Goal: Task Accomplishment & Management: Complete application form

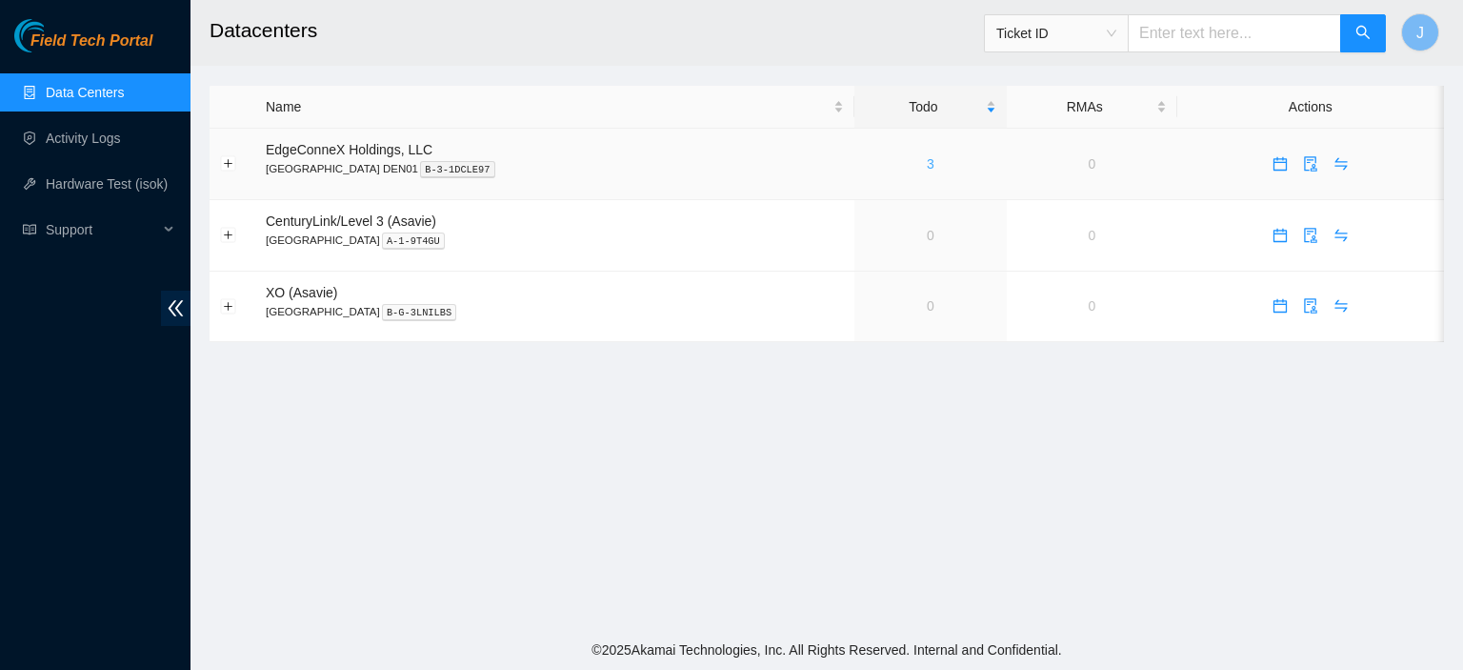
click at [927, 166] on link "3" at bounding box center [931, 163] width 8 height 15
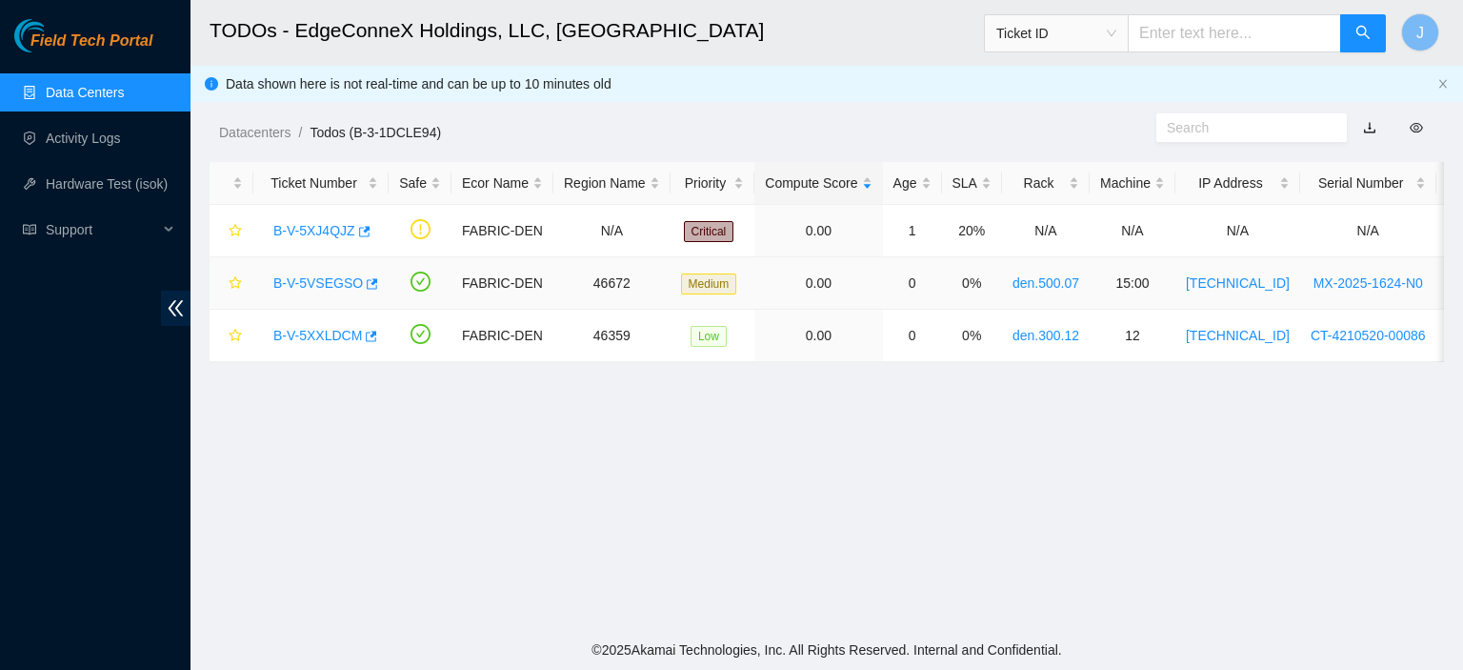
click at [295, 276] on link "B-V-5VSEGSO" at bounding box center [318, 282] width 90 height 15
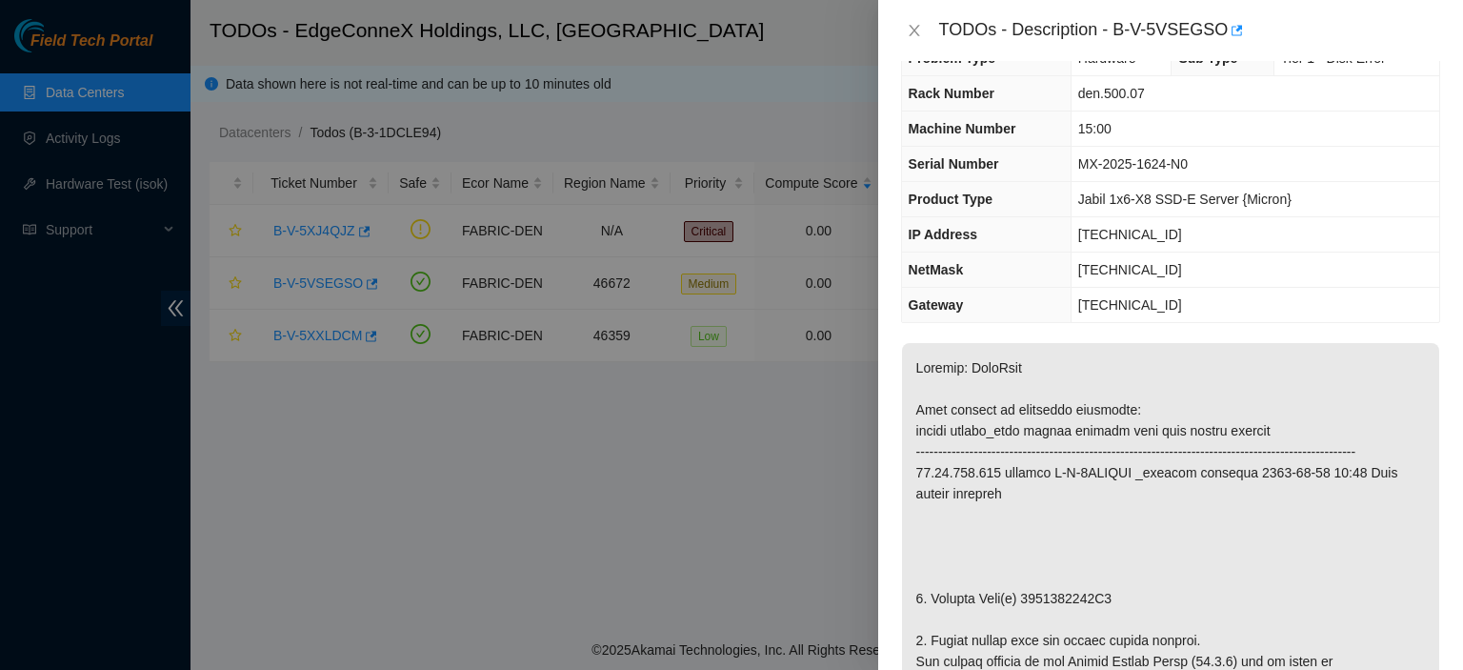
scroll to position [84, 0]
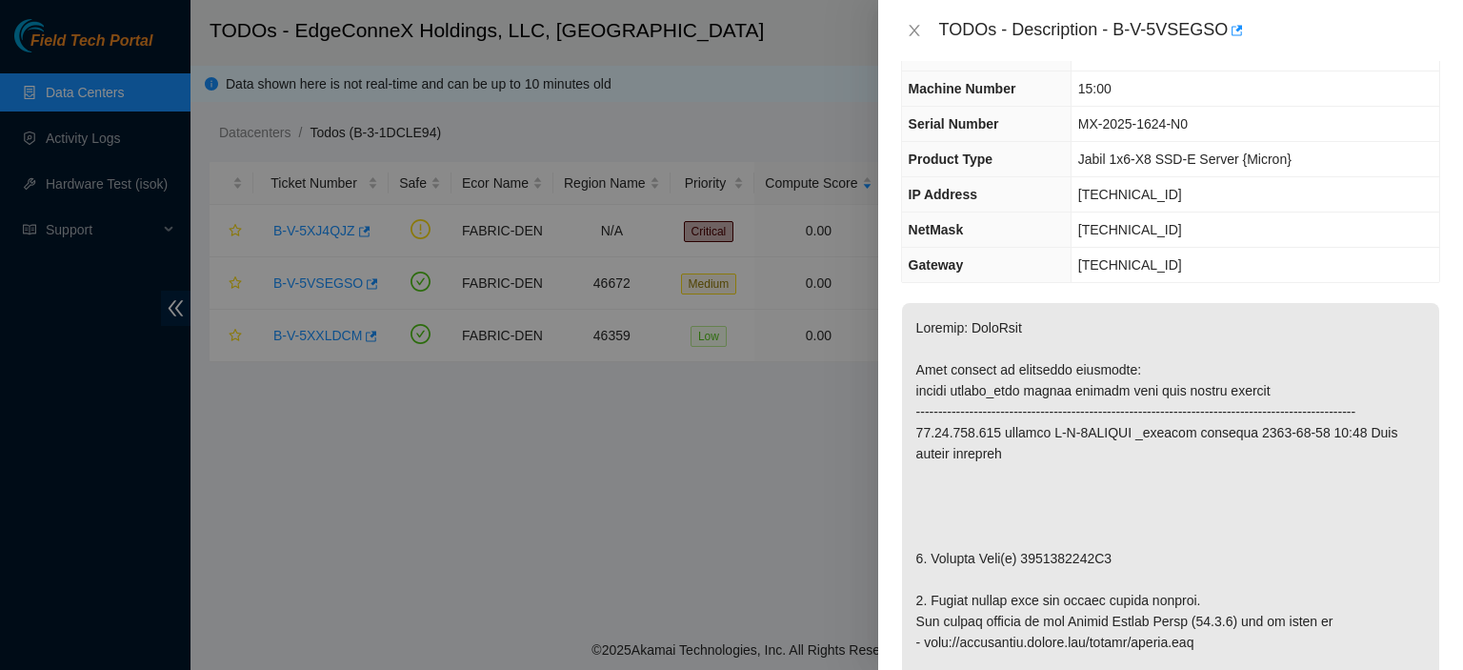
click at [1447, 129] on div "Problem Type Hardware Sub Type Tier 1 - Disk Error Rack Number den.500.07 Machi…" at bounding box center [1170, 365] width 585 height 609
click at [914, 33] on icon "close" at bounding box center [914, 30] width 15 height 15
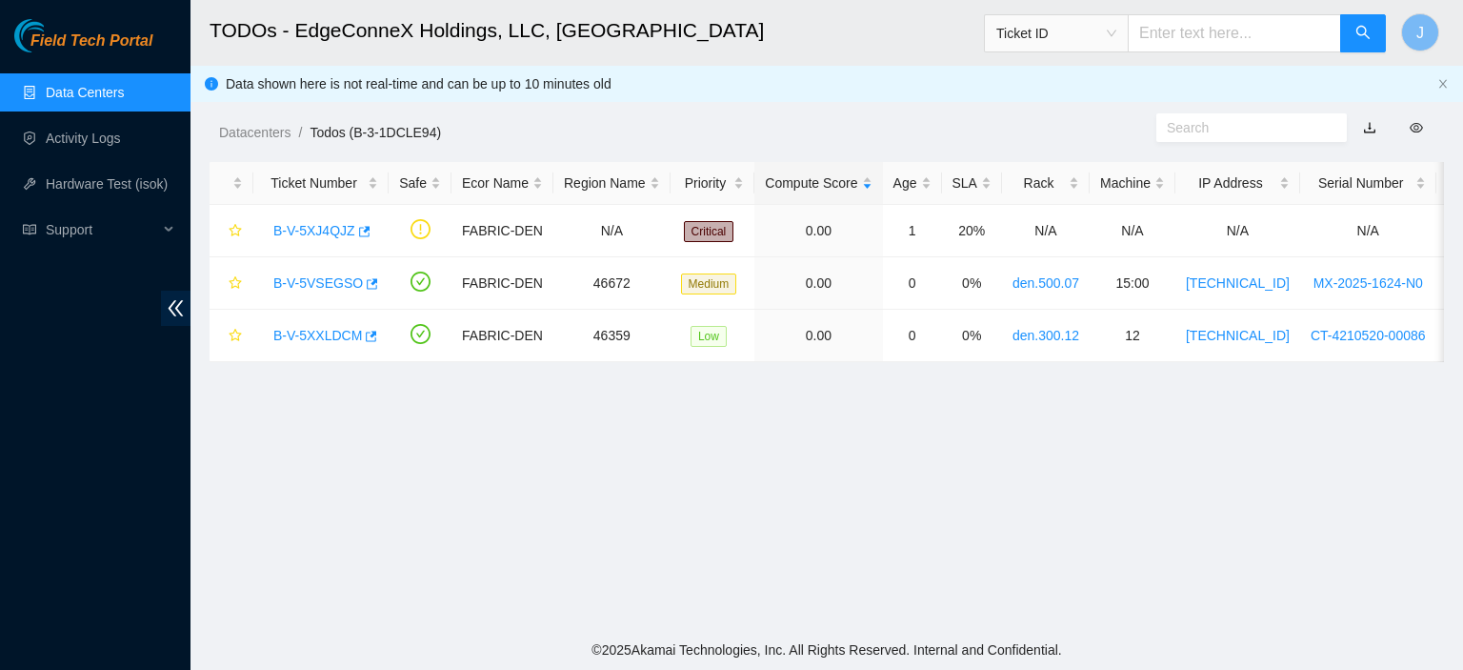
scroll to position [105, 0]
click at [303, 338] on link "B-V-5XXLDCM" at bounding box center [317, 335] width 89 height 15
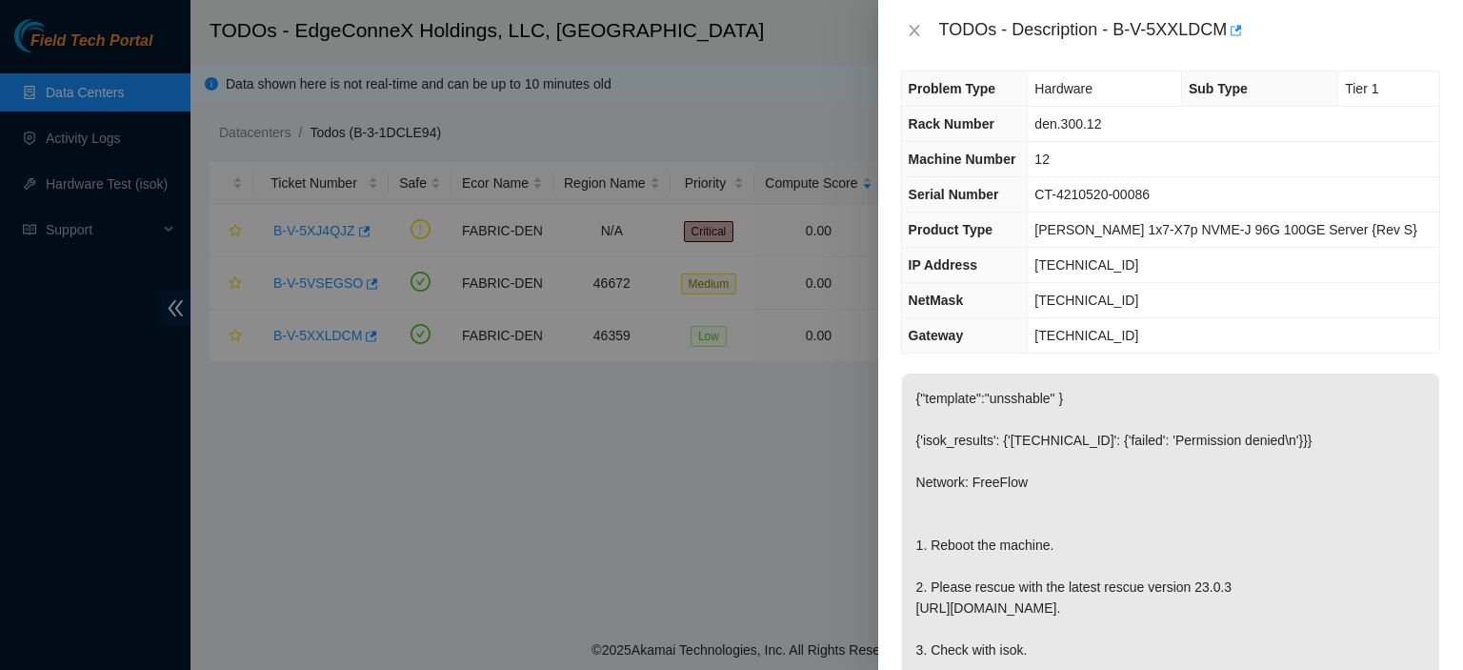
scroll to position [0, 0]
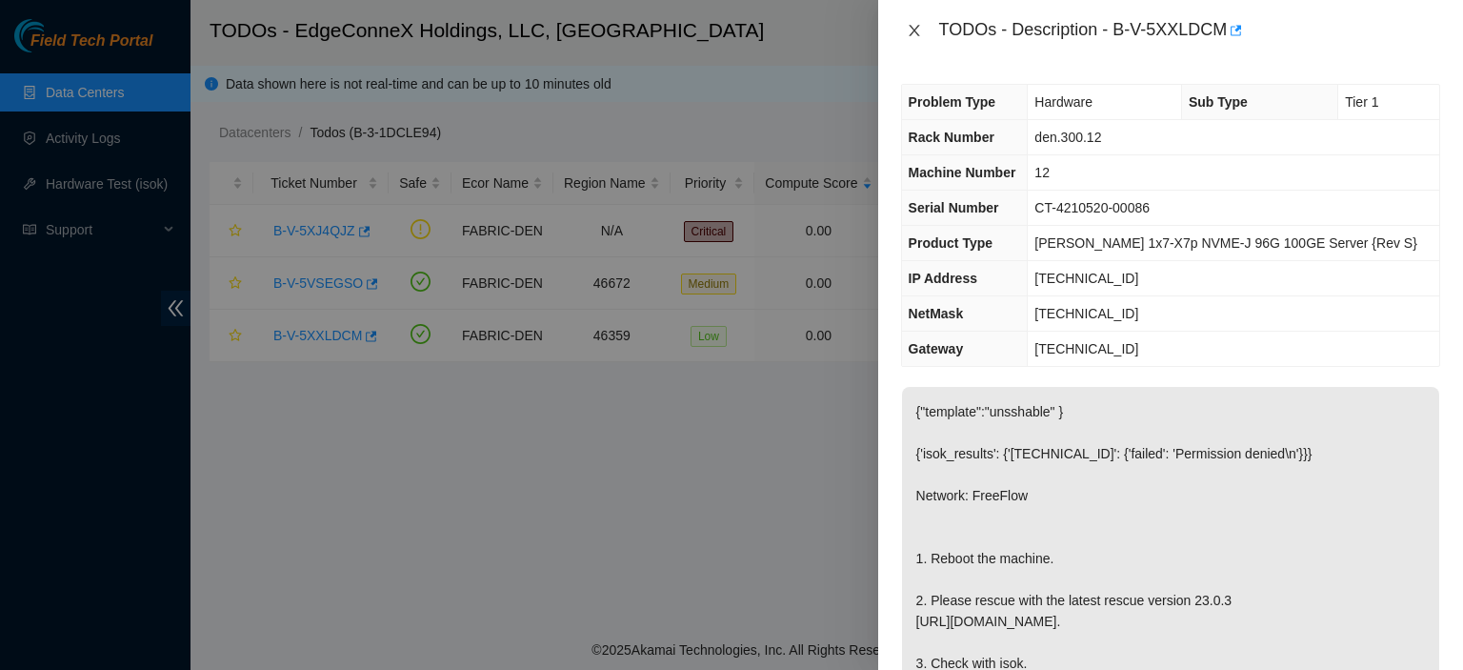
click at [915, 36] on icon "close" at bounding box center [914, 30] width 15 height 15
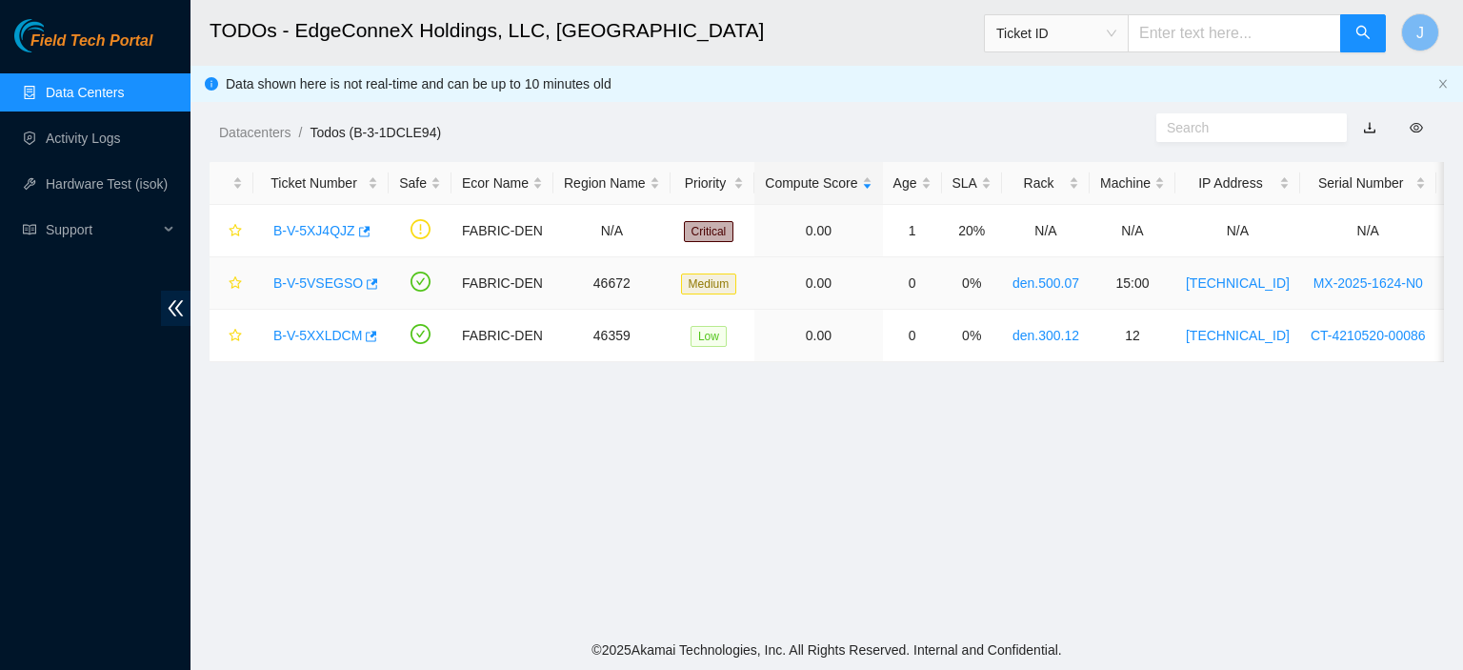
click at [311, 283] on link "B-V-5VSEGSO" at bounding box center [318, 282] width 90 height 15
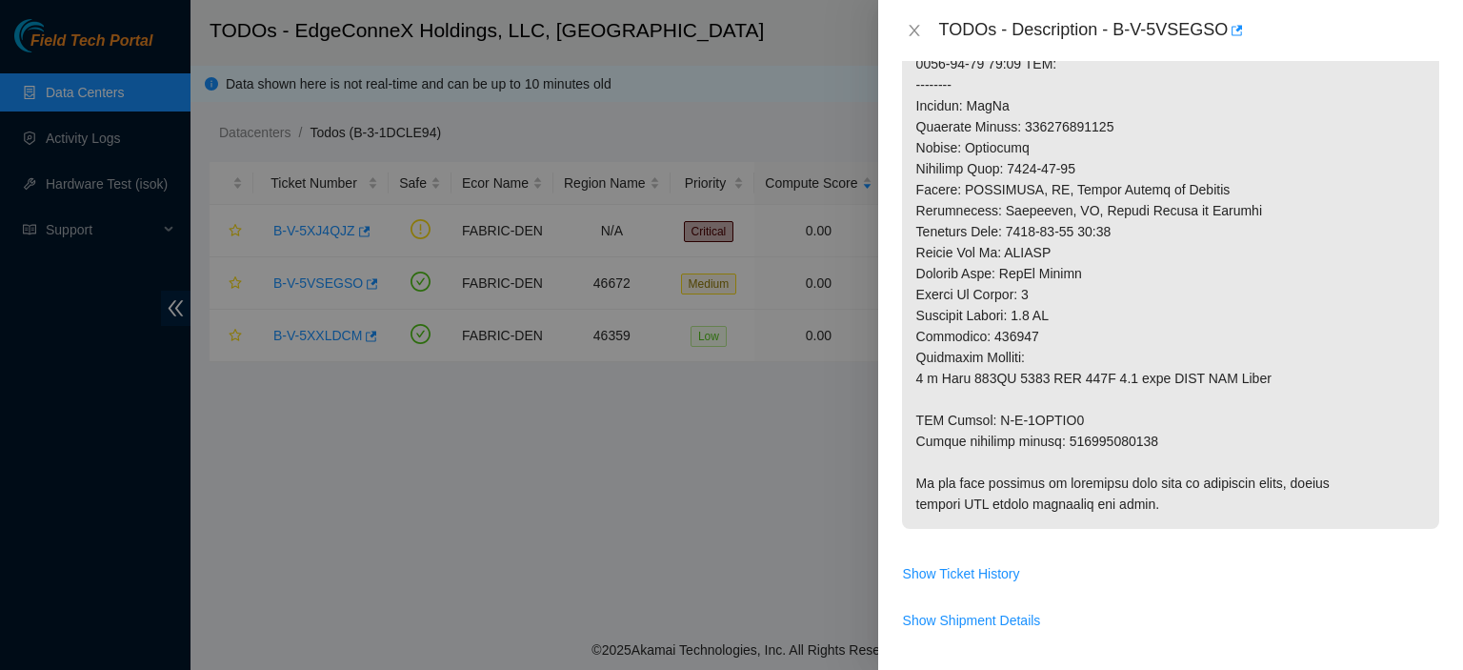
scroll to position [907, 0]
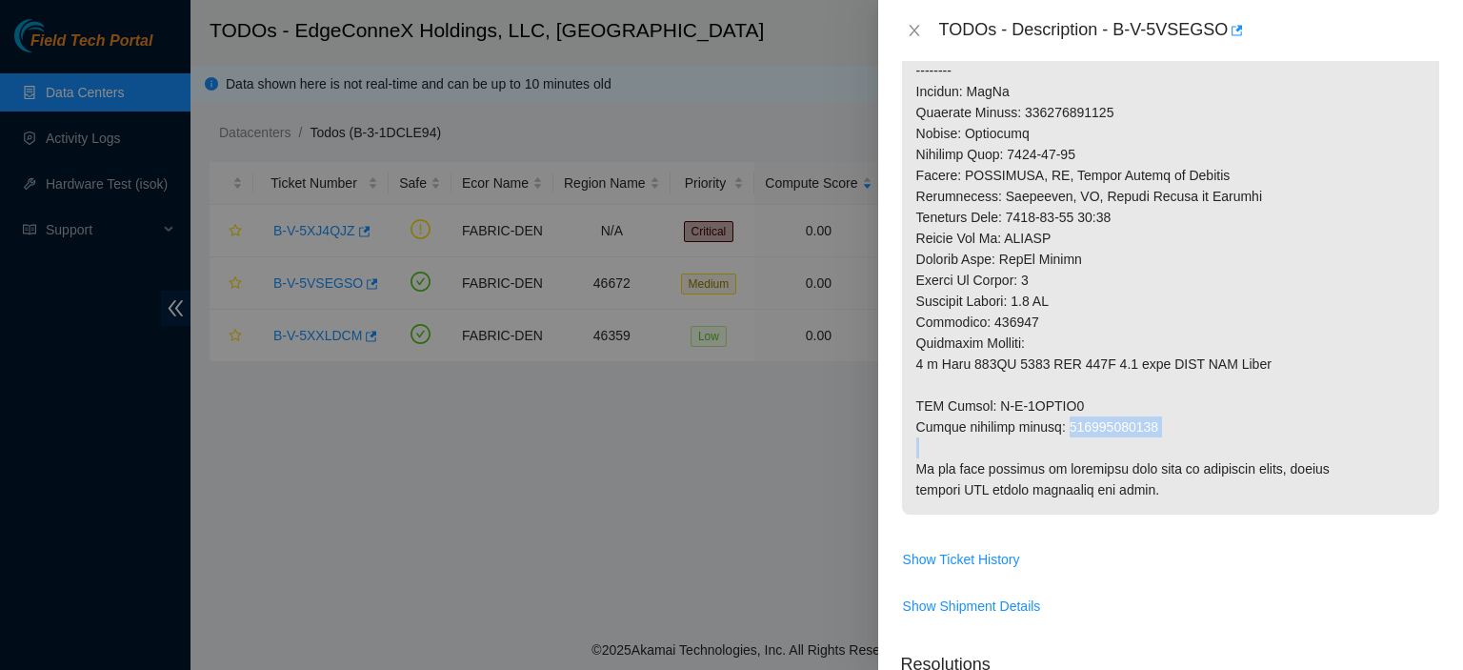
drag, startPoint x: 1152, startPoint y: 443, endPoint x: 1064, endPoint y: 446, distance: 87.7
copy p "463470061196"
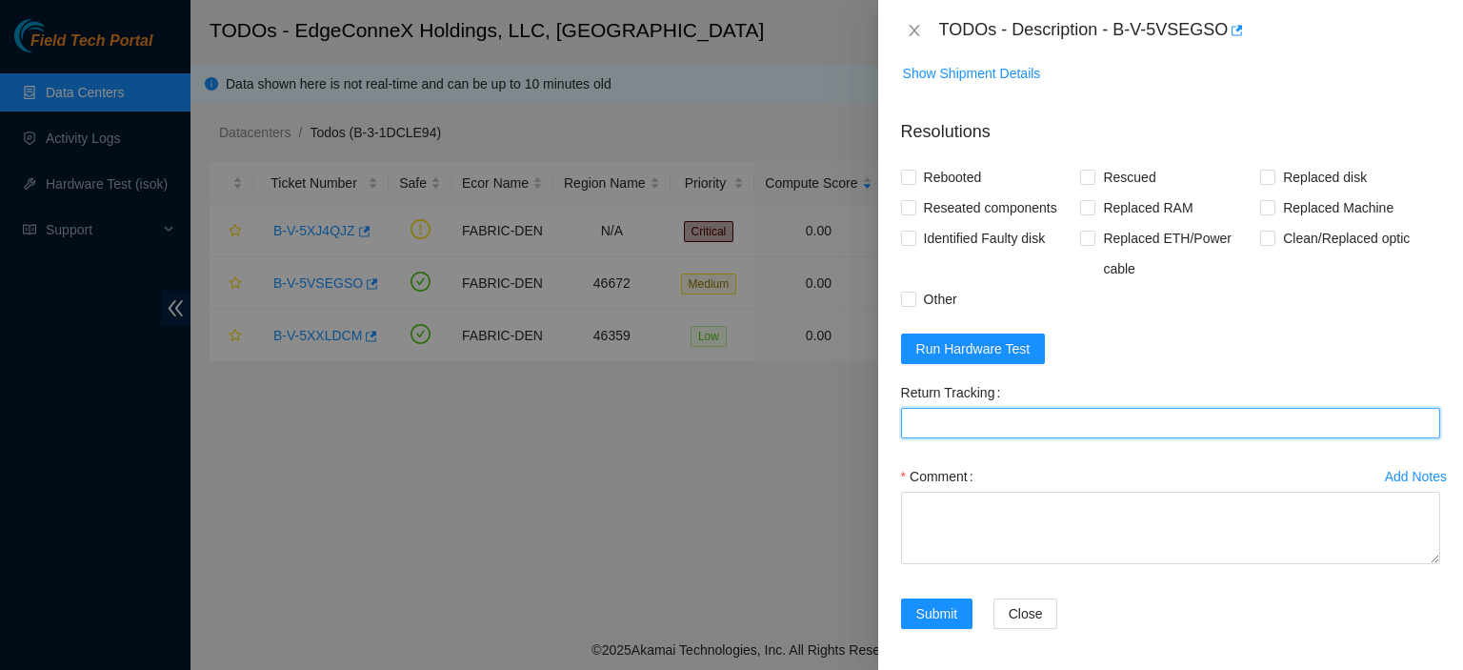
click at [1027, 428] on Tracking "Return Tracking" at bounding box center [1170, 423] width 539 height 30
paste Tracking "463470061196"
type Tracking "463470061196"
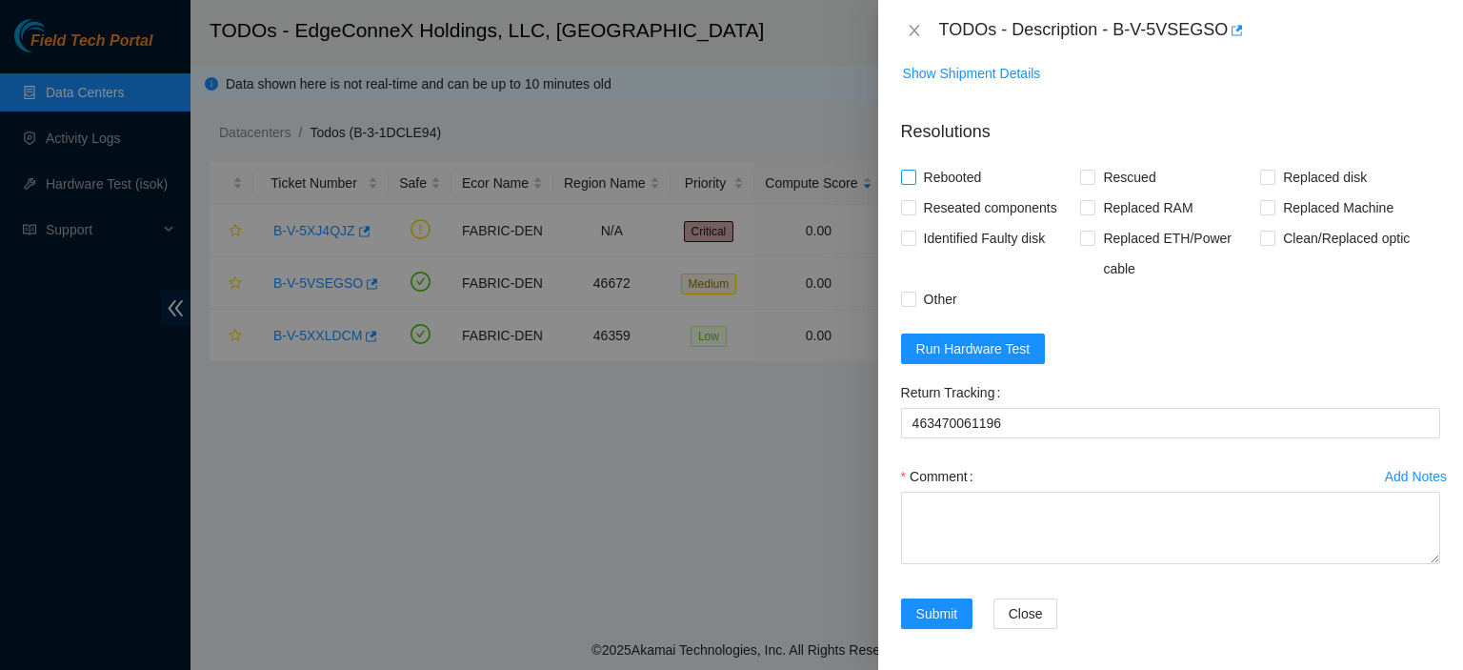
click at [910, 183] on input "Rebooted" at bounding box center [907, 176] width 13 height 13
checkbox input "true"
click at [1084, 183] on input "Rescued" at bounding box center [1086, 176] width 13 height 13
checkbox input "true"
click at [1260, 183] on input "Replaced disk" at bounding box center [1266, 176] width 13 height 13
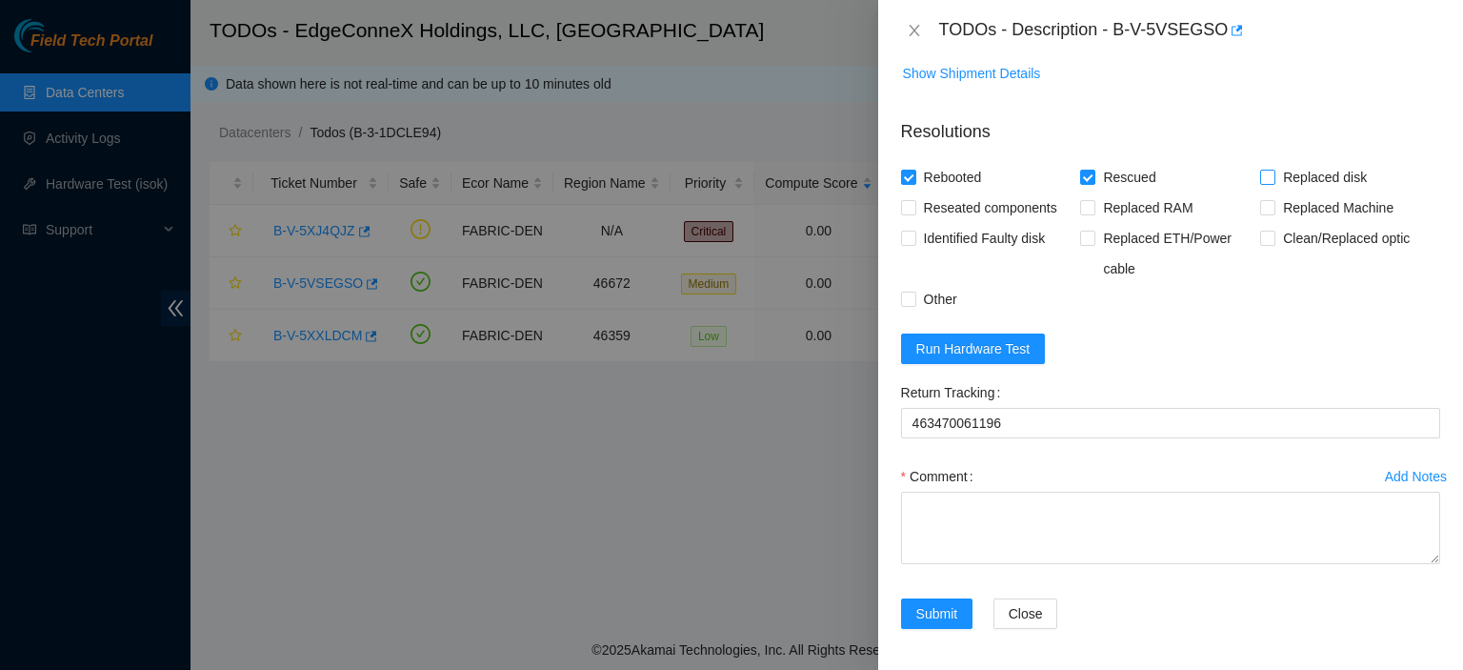
checkbox input "true"
click at [1027, 541] on textarea "Comment" at bounding box center [1170, 528] width 539 height 72
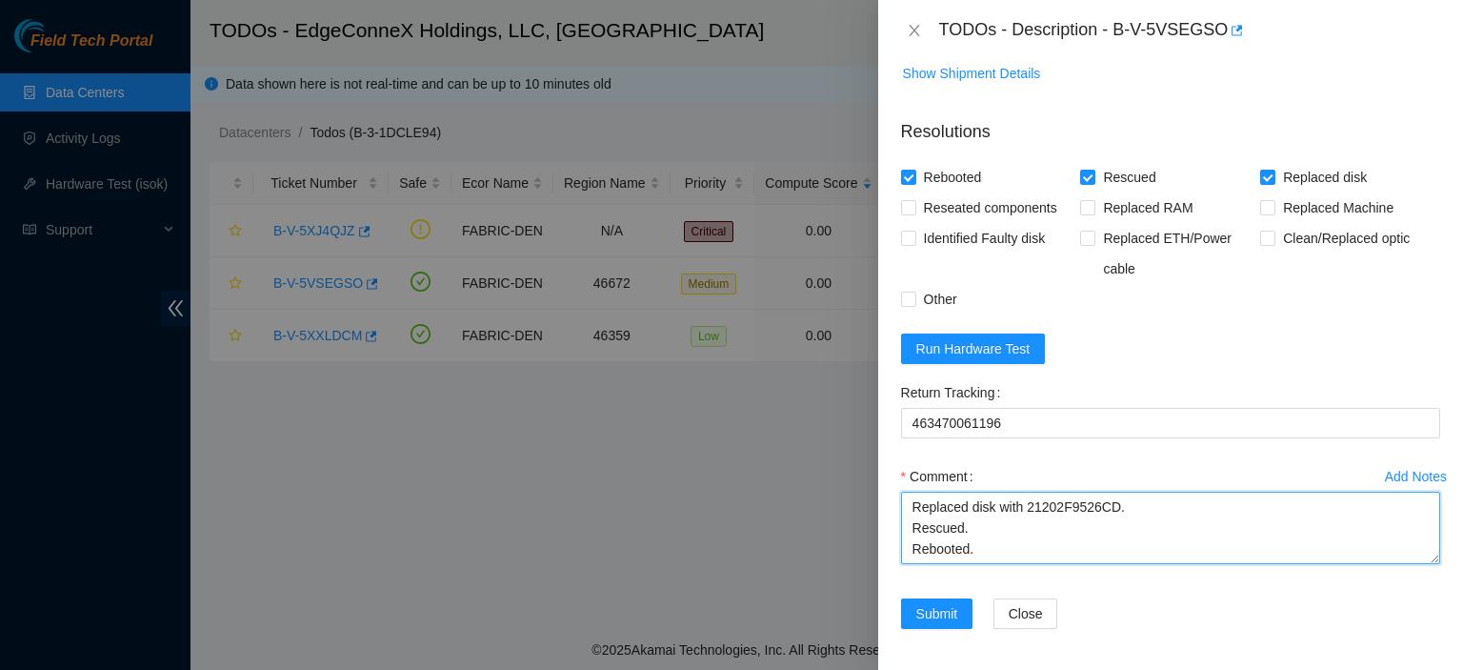
type textarea "Replaced disk with 21202F9526CD. Rescued. Rebooted."
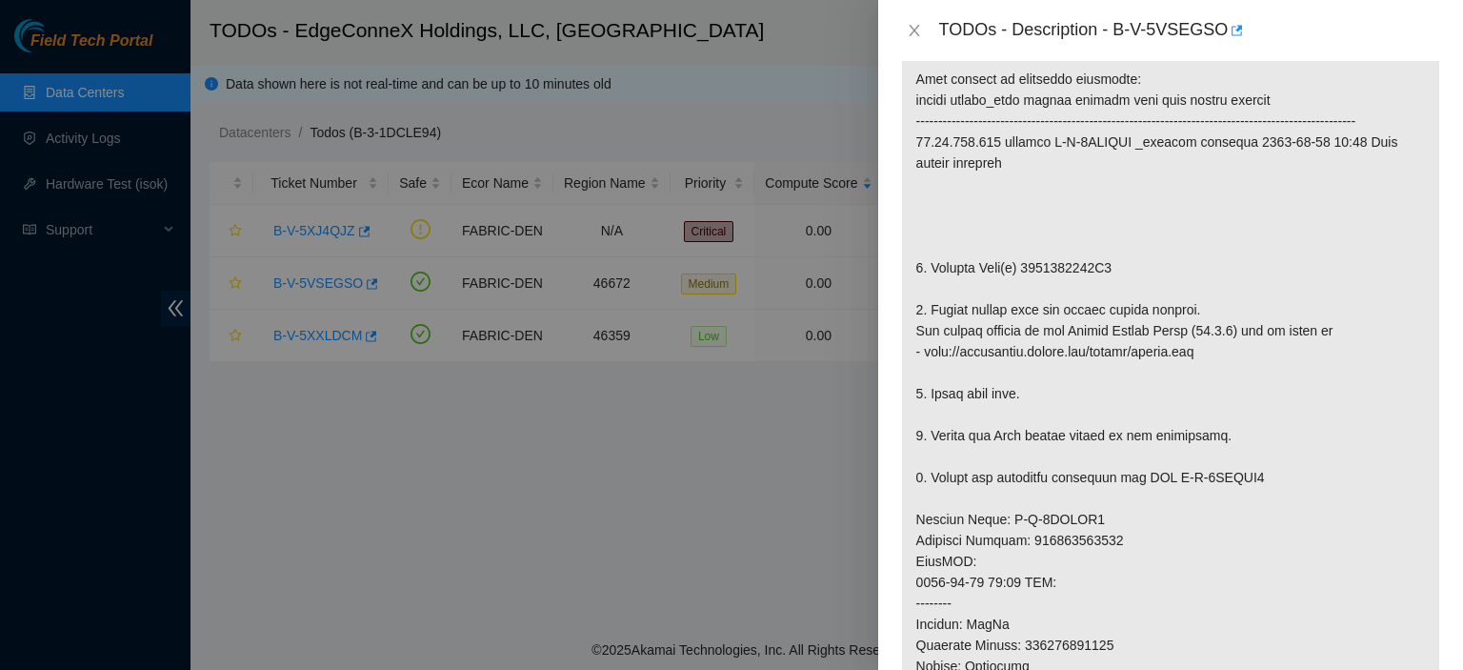
scroll to position [0, 0]
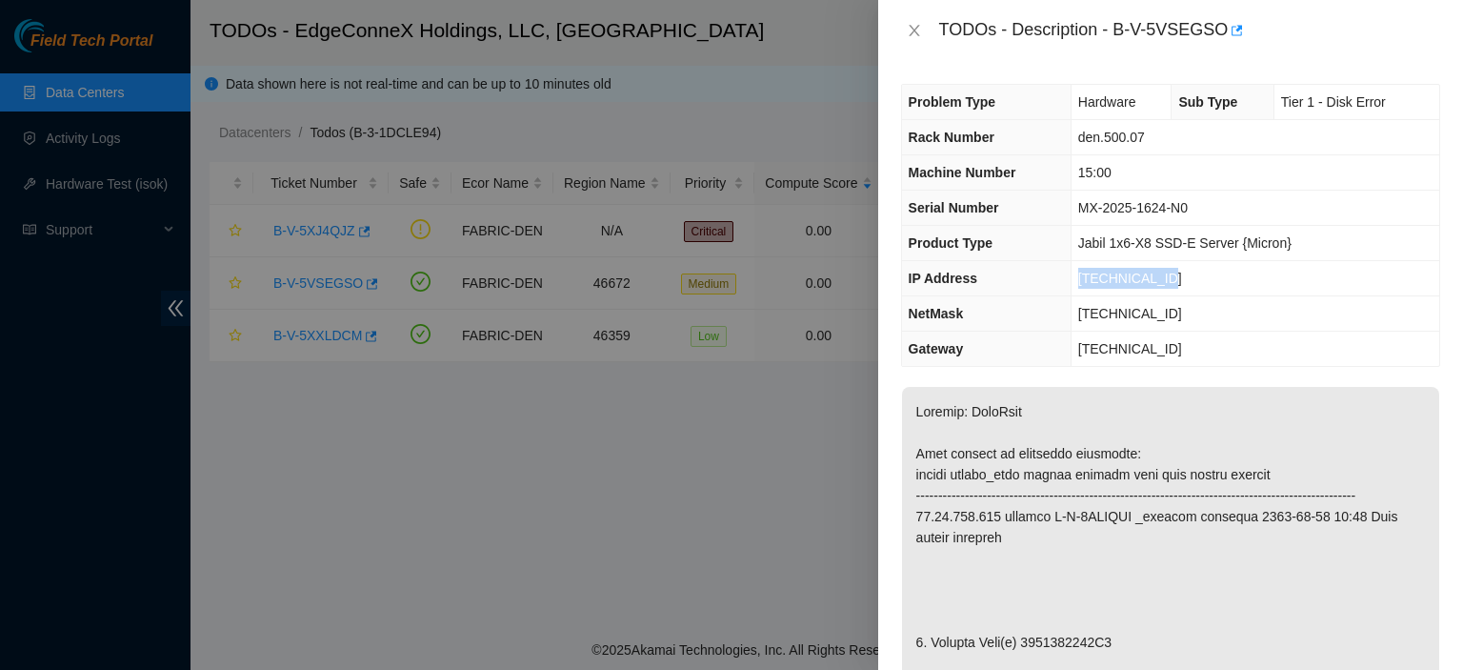
drag, startPoint x: 1158, startPoint y: 274, endPoint x: 1077, endPoint y: 283, distance: 81.4
click at [1077, 283] on td "23.41.244.160" at bounding box center [1255, 278] width 369 height 35
copy span "23.41.244.160"
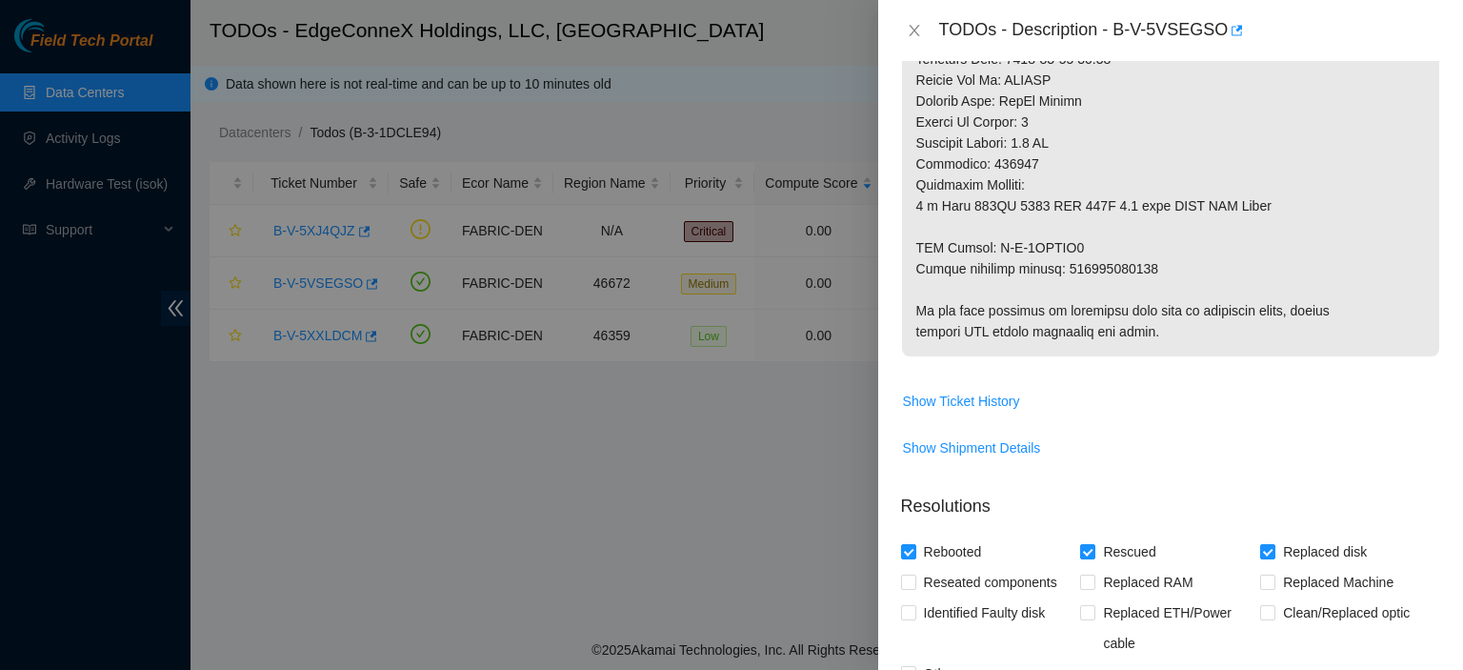
scroll to position [1463, 0]
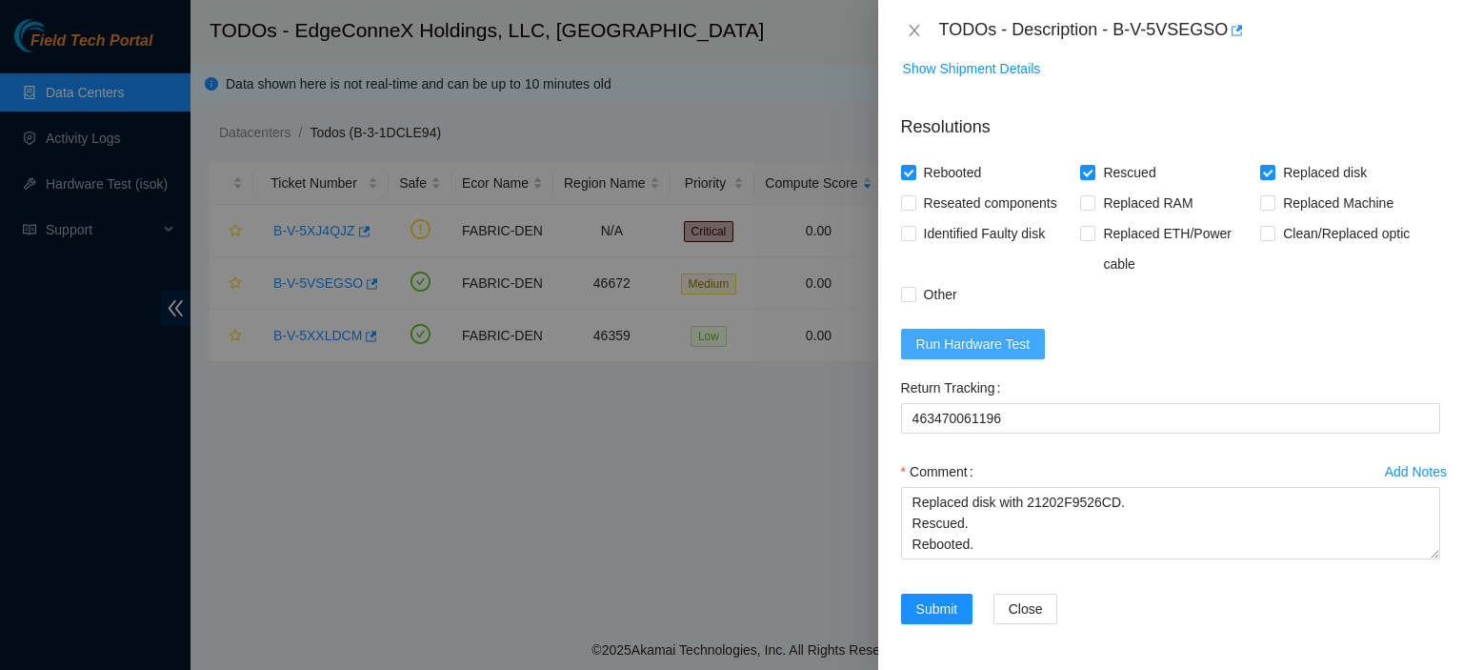
click at [994, 340] on span "Run Hardware Test" at bounding box center [973, 343] width 114 height 21
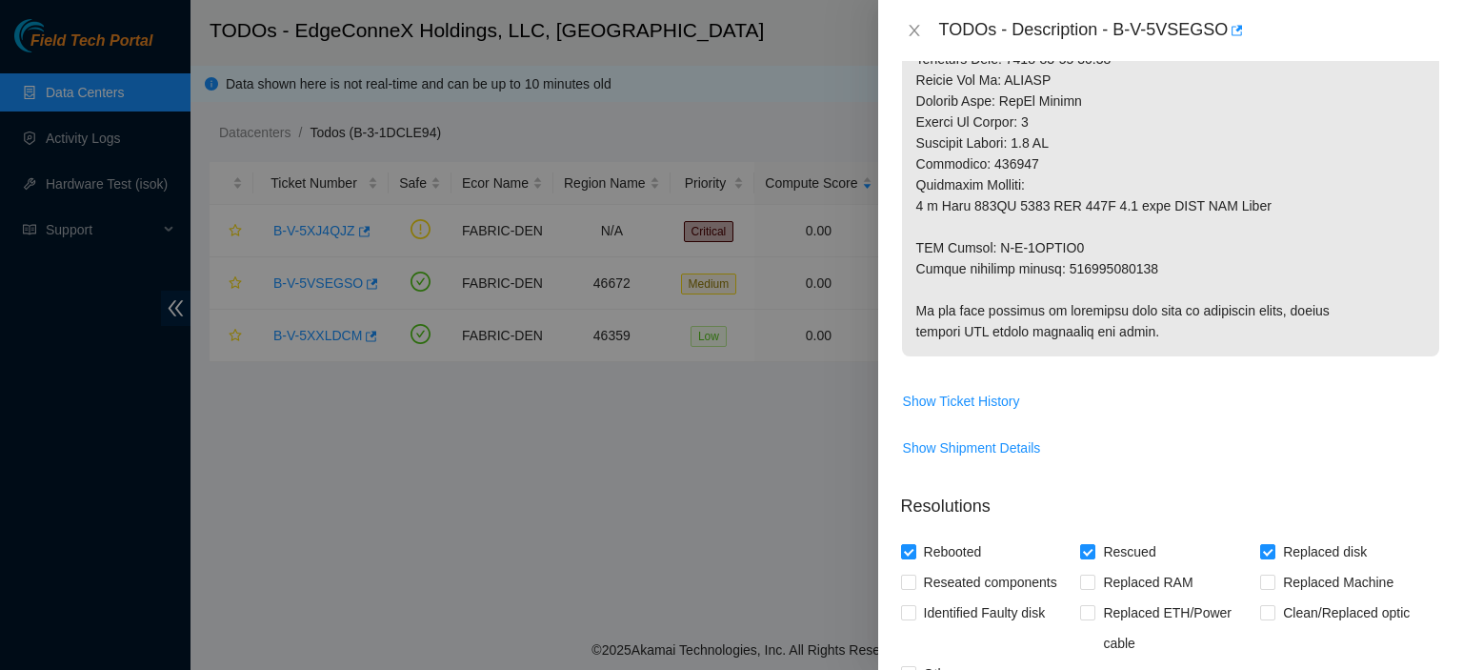
scroll to position [1598, 0]
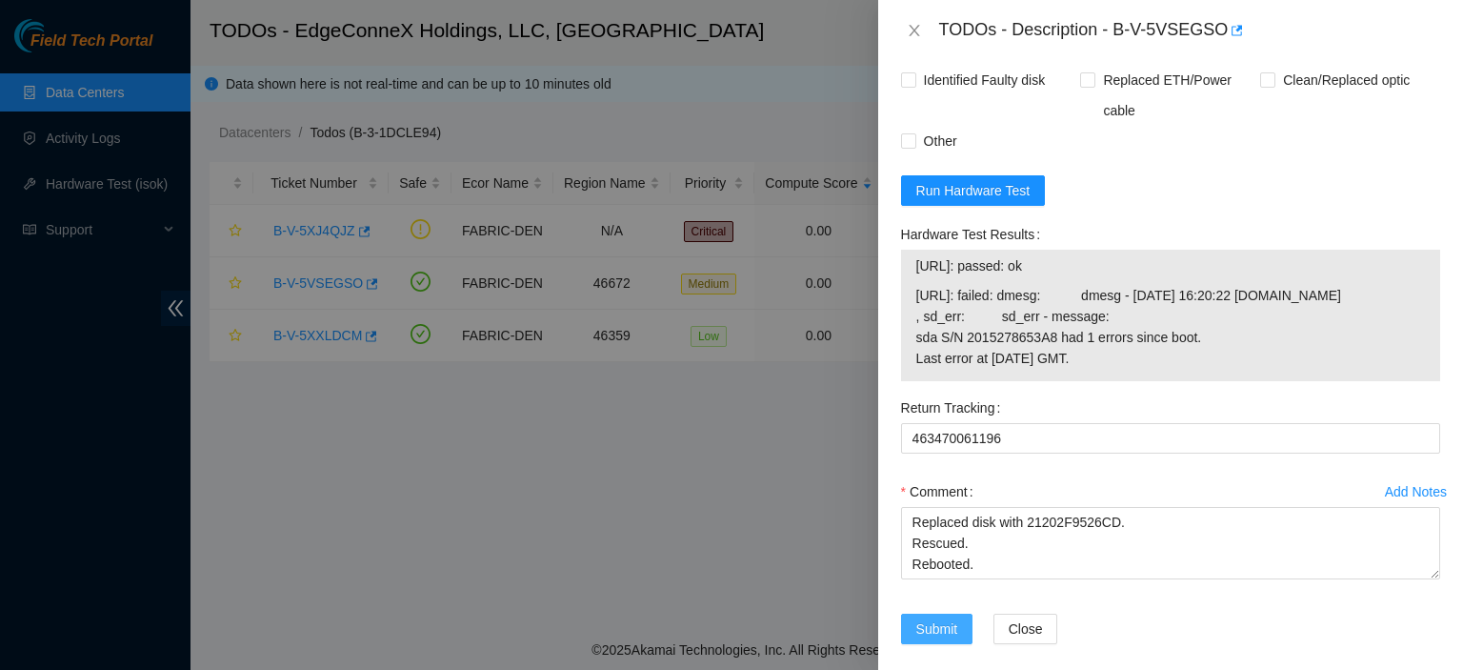
click at [928, 644] on button "Submit" at bounding box center [937, 628] width 72 height 30
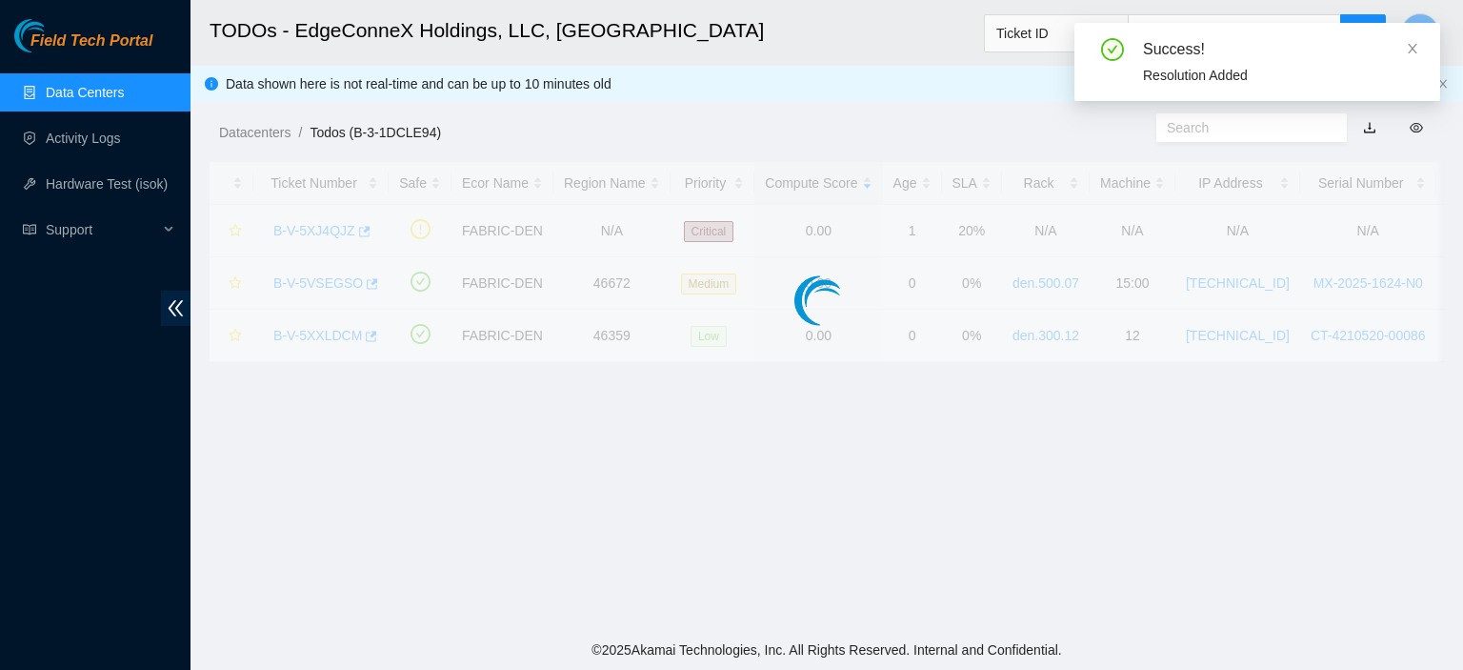
scroll to position [455, 0]
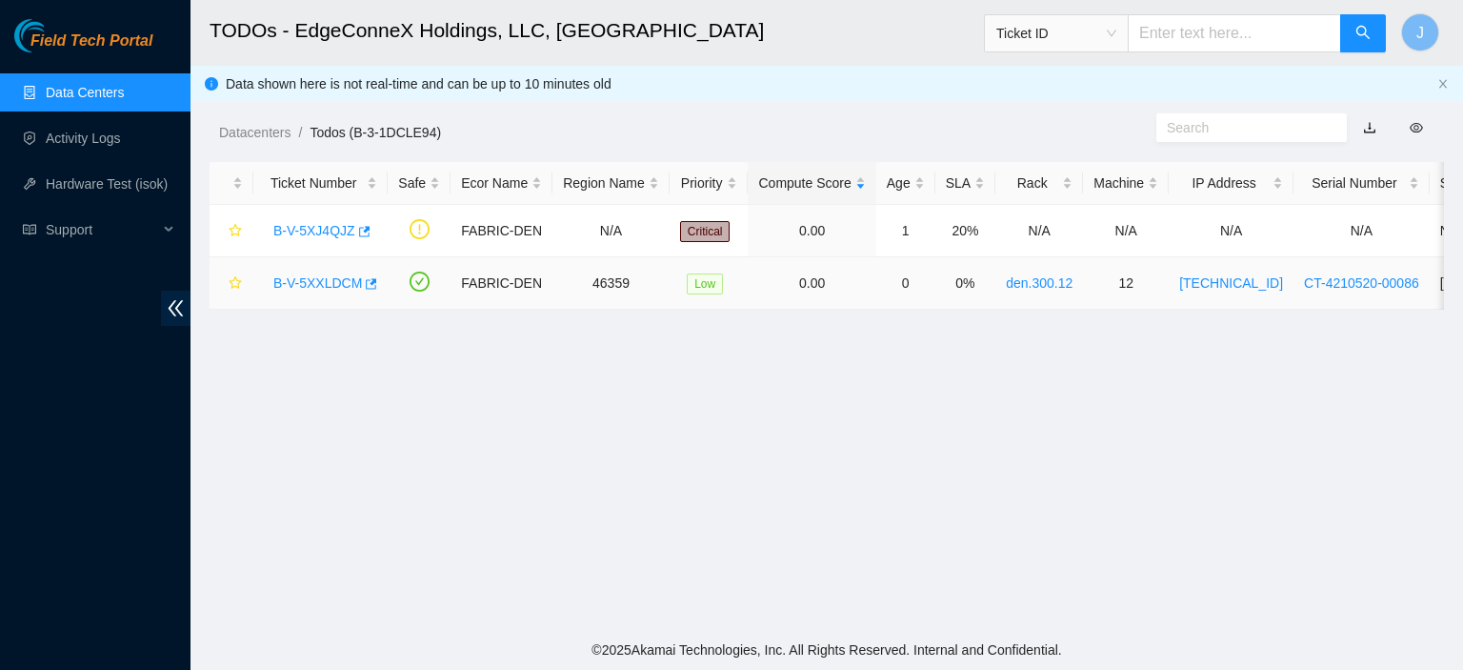
click at [336, 284] on link "B-V-5XXLDCM" at bounding box center [317, 282] width 89 height 15
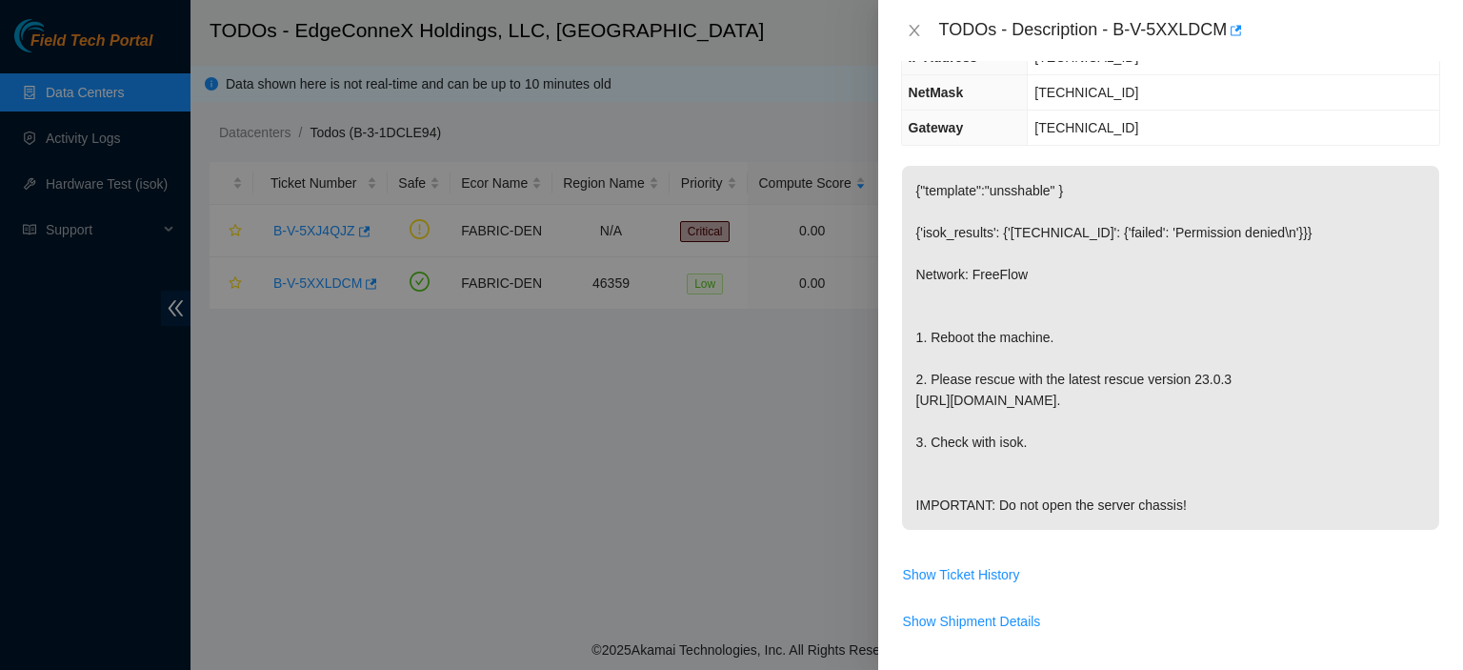
scroll to position [0, 0]
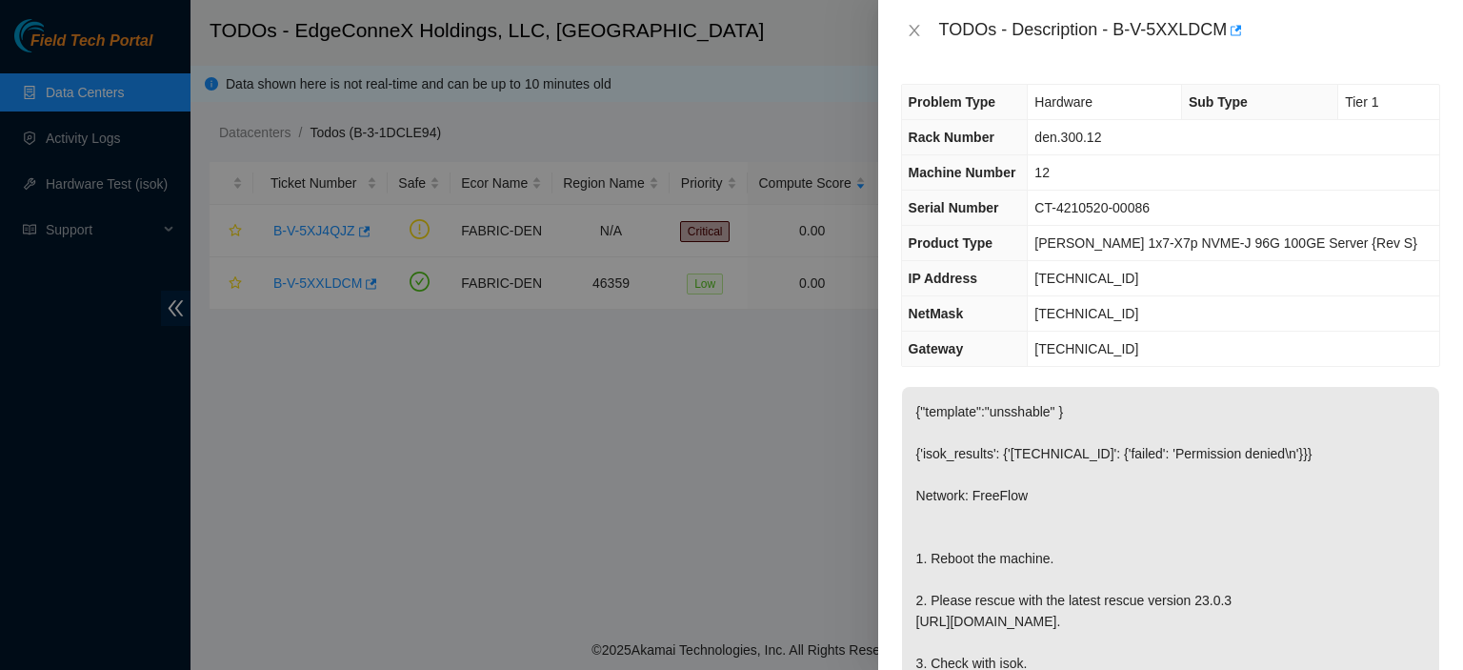
click at [1137, 273] on td "23.33.89.239" at bounding box center [1234, 278] width 412 height 35
click at [1132, 275] on span "23.33.89.239" at bounding box center [1087, 278] width 104 height 15
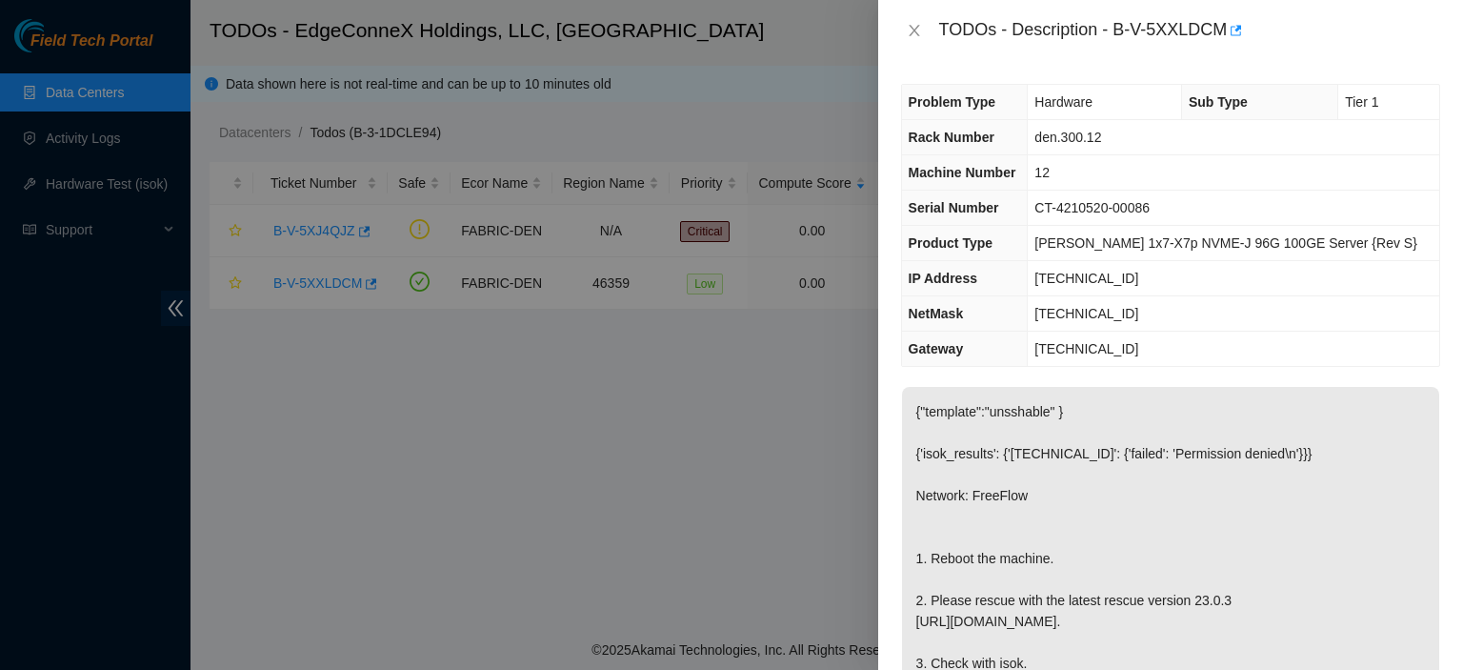
click at [1132, 275] on span "23.33.89.239" at bounding box center [1087, 278] width 104 height 15
drag, startPoint x: 1132, startPoint y: 275, endPoint x: 1063, endPoint y: 278, distance: 68.6
click at [1063, 278] on span "23.33.89.239" at bounding box center [1087, 278] width 104 height 15
copy span "23.33.89.239"
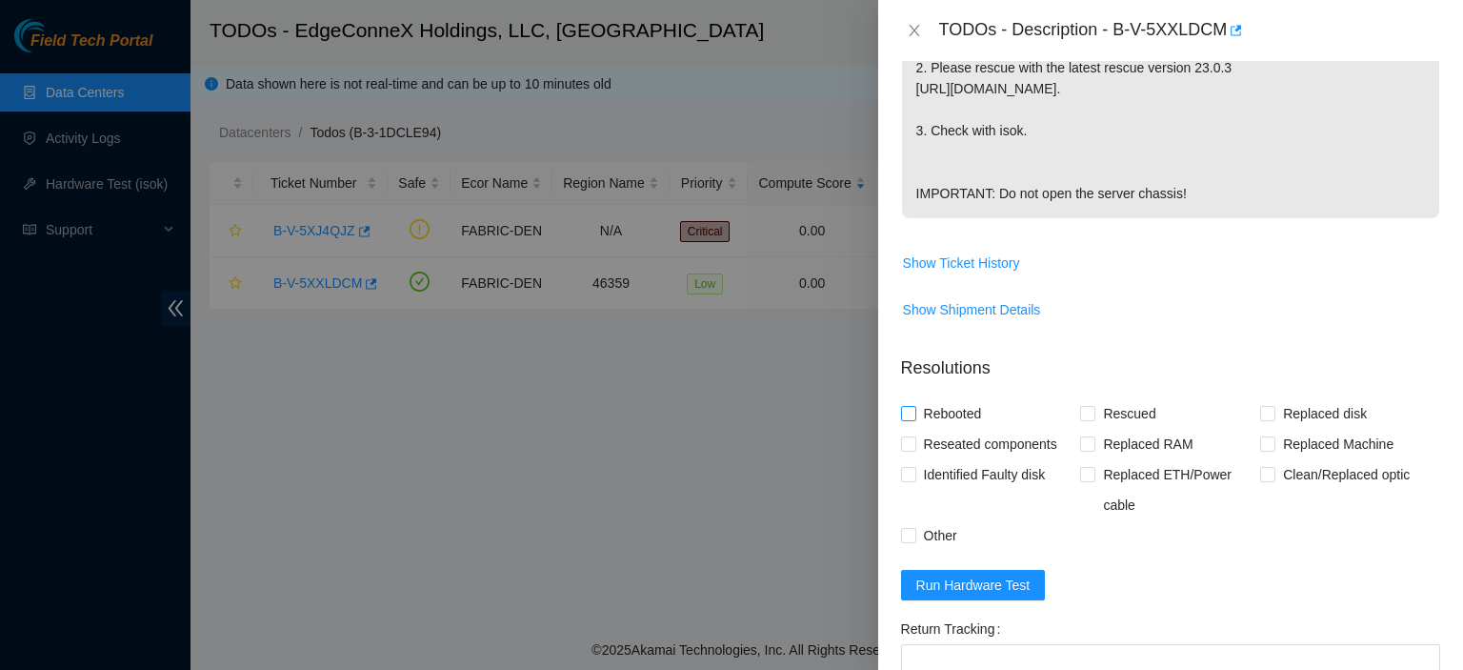
click at [903, 419] on input "Rebooted" at bounding box center [907, 412] width 13 height 13
checkbox input "true"
click at [1096, 429] on span "Rescued" at bounding box center [1130, 413] width 68 height 30
click at [1093, 419] on input "Rescued" at bounding box center [1086, 412] width 13 height 13
checkbox input "true"
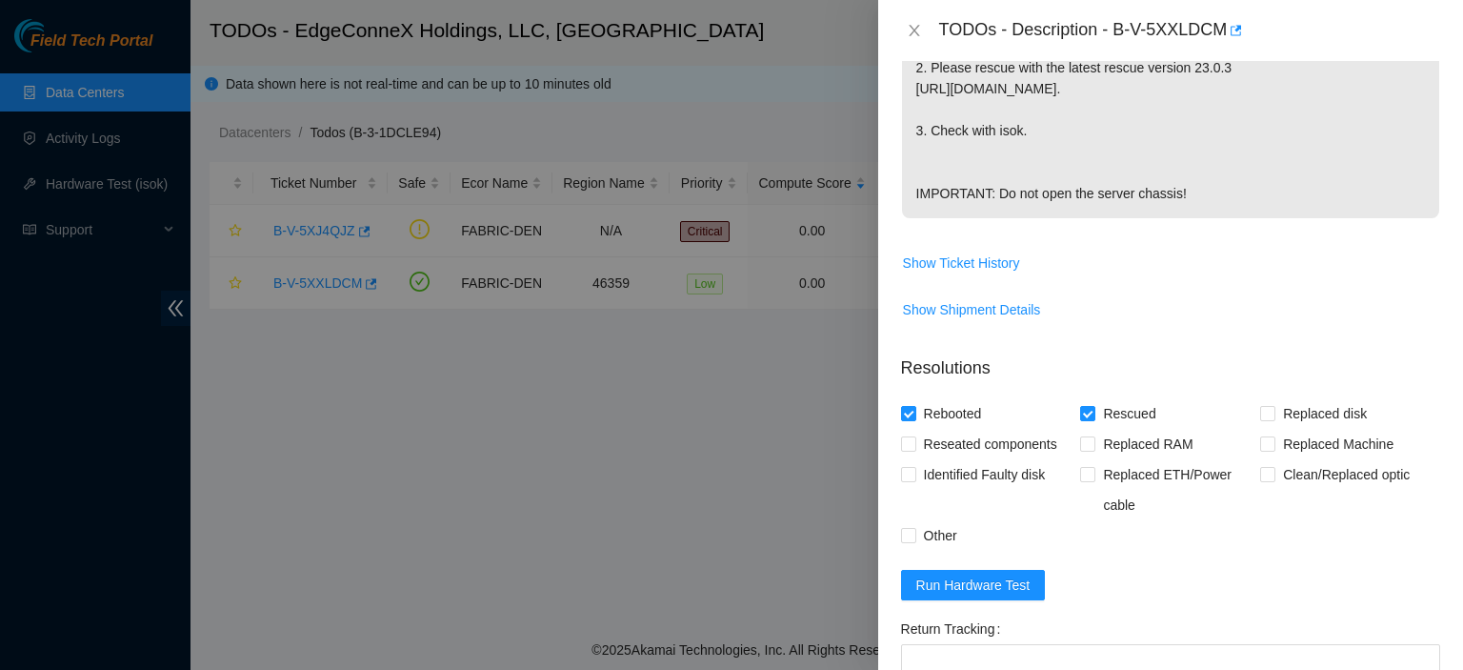
scroll to position [814, 0]
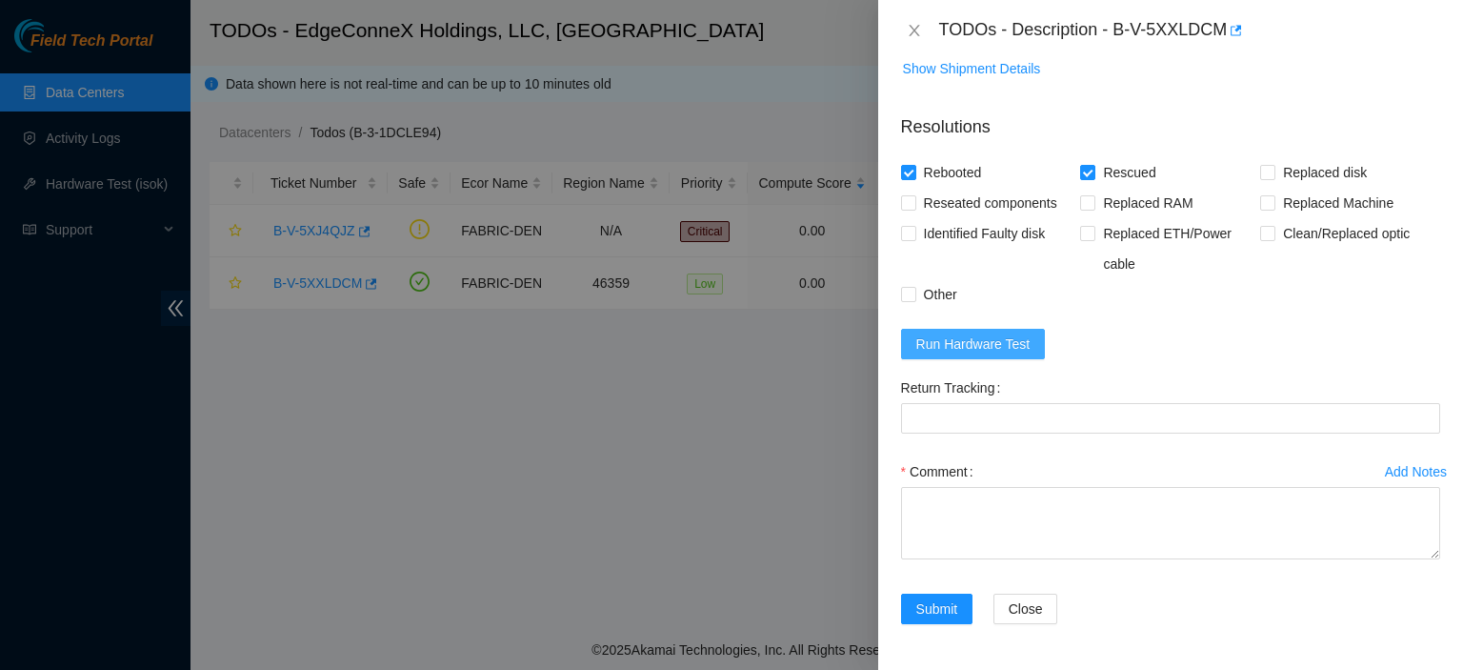
click at [963, 336] on span "Run Hardware Test" at bounding box center [973, 343] width 114 height 21
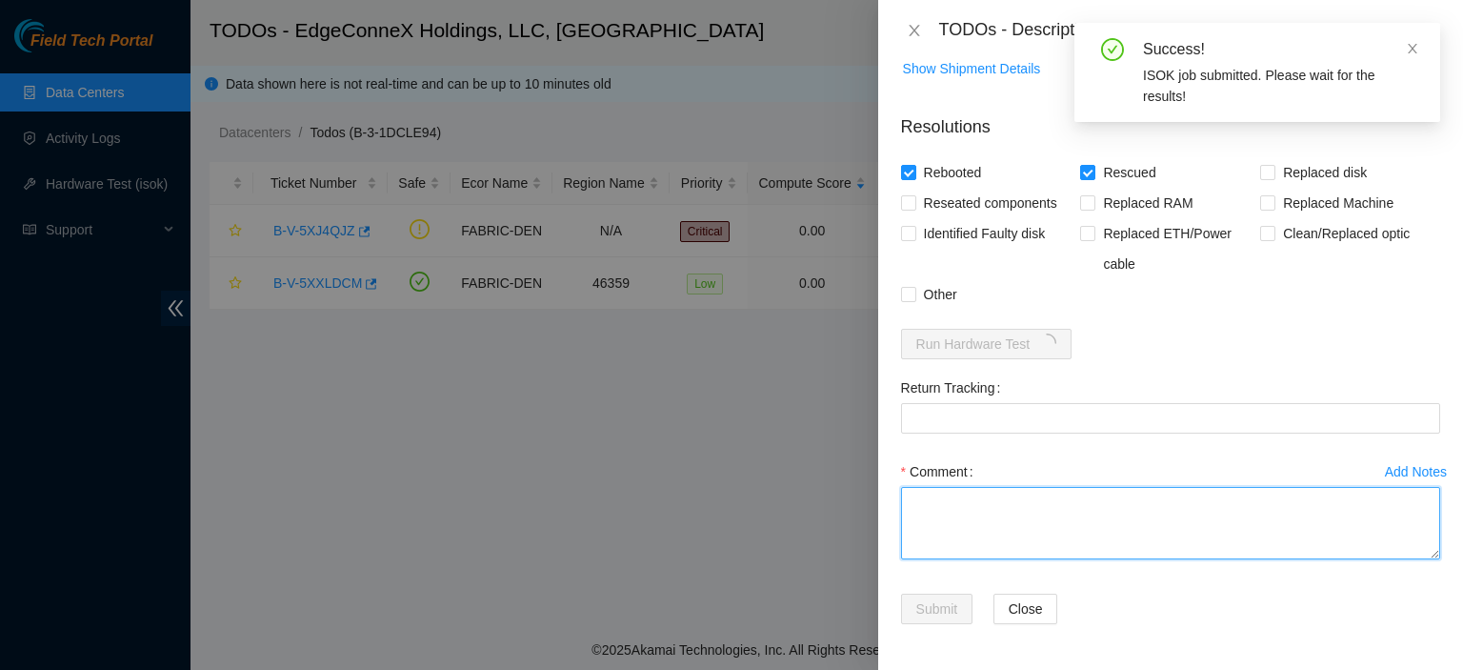
click at [997, 531] on textarea "Comment" at bounding box center [1170, 523] width 539 height 72
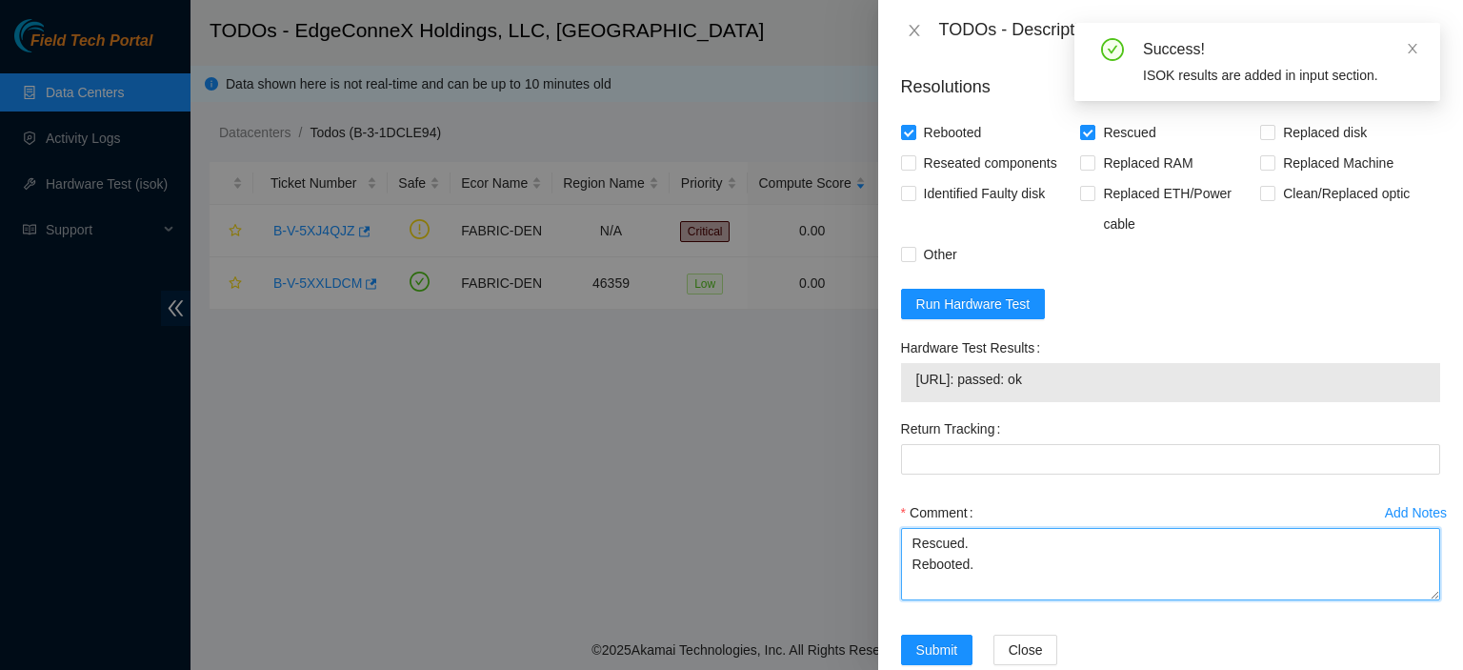
type textarea "Rescued. Rebooted."
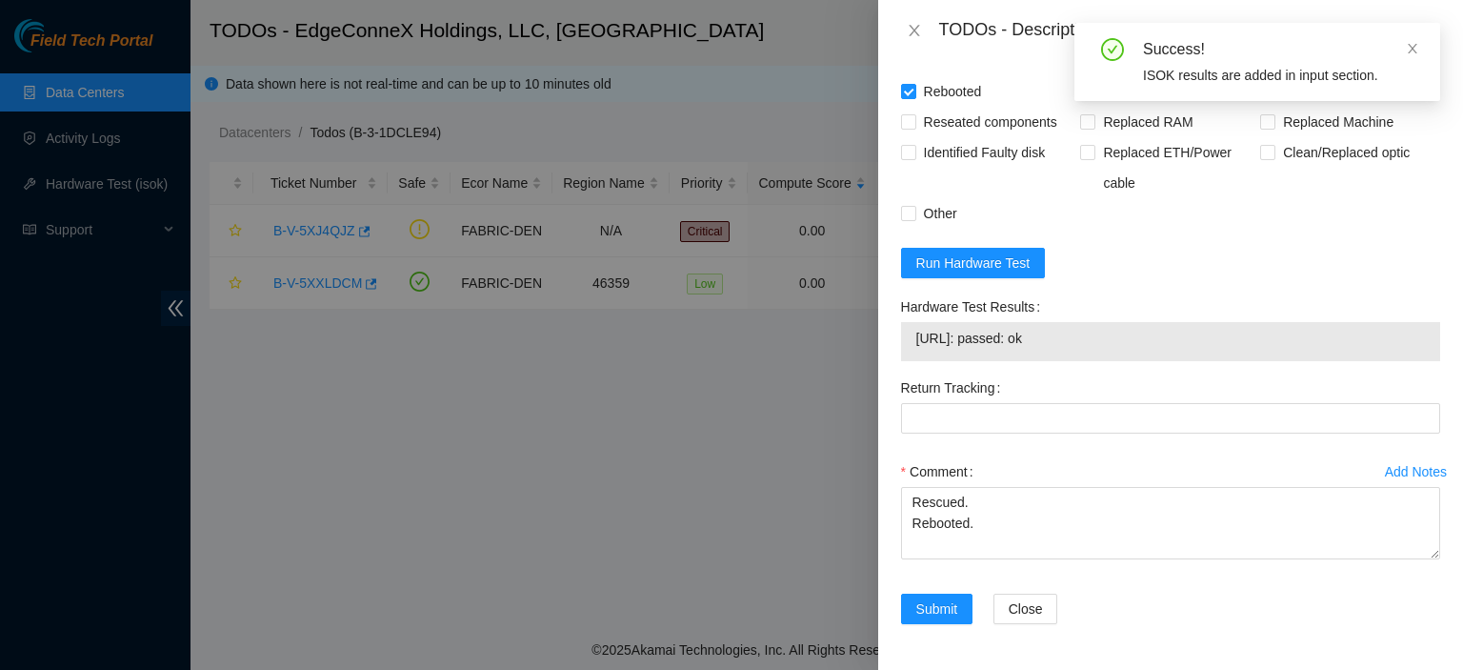
scroll to position [894, 0]
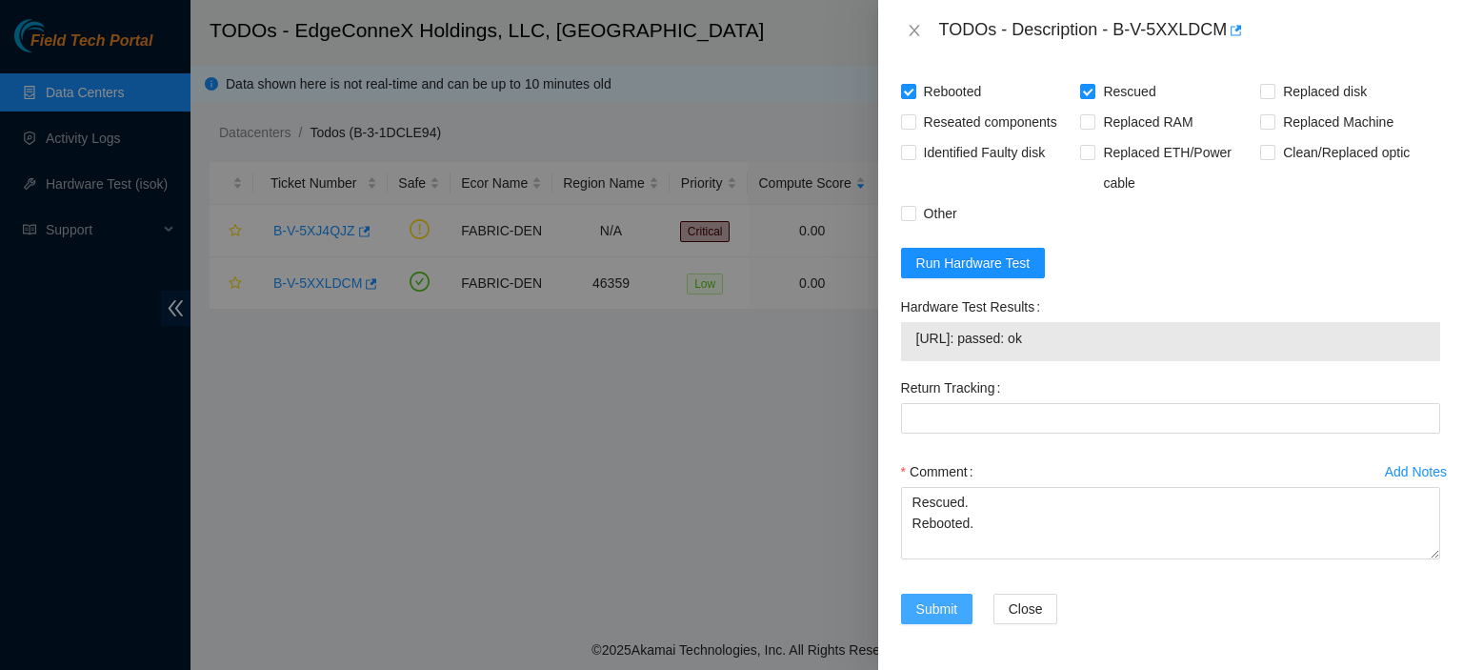
click at [950, 609] on span "Submit" at bounding box center [937, 608] width 42 height 21
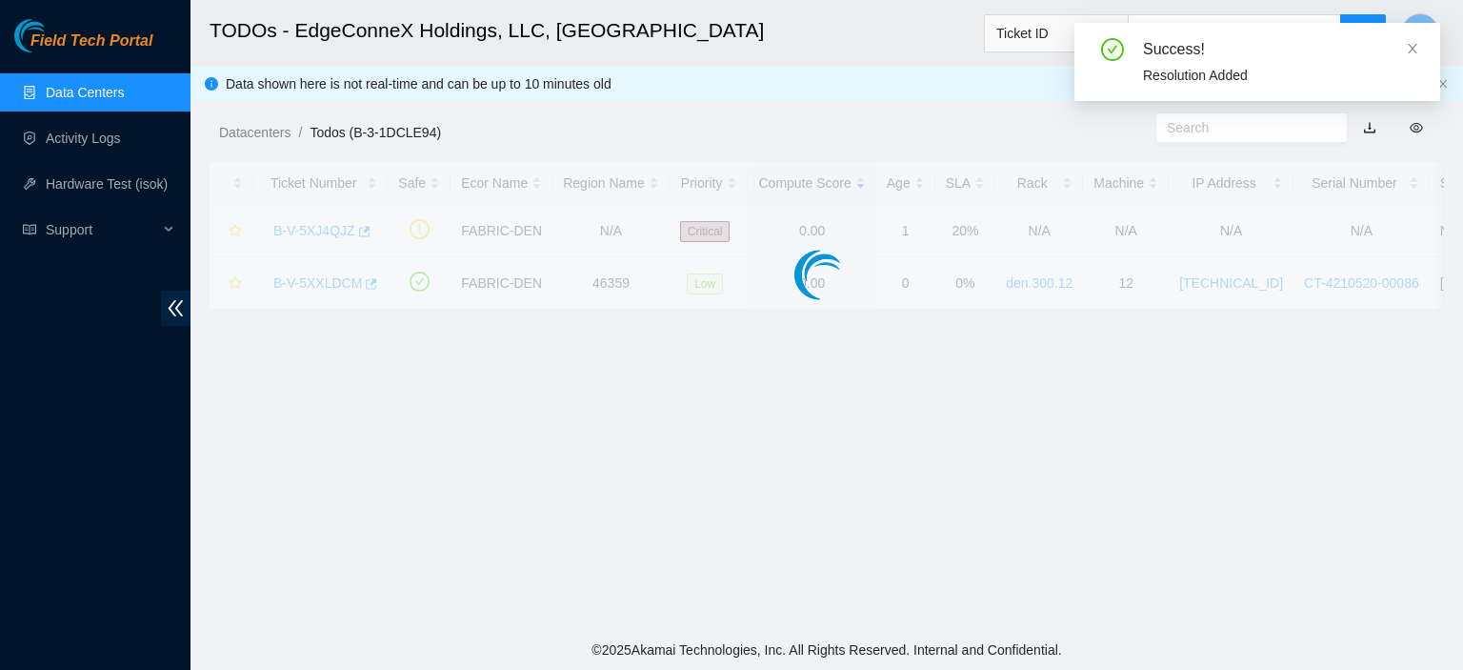
scroll to position [515, 0]
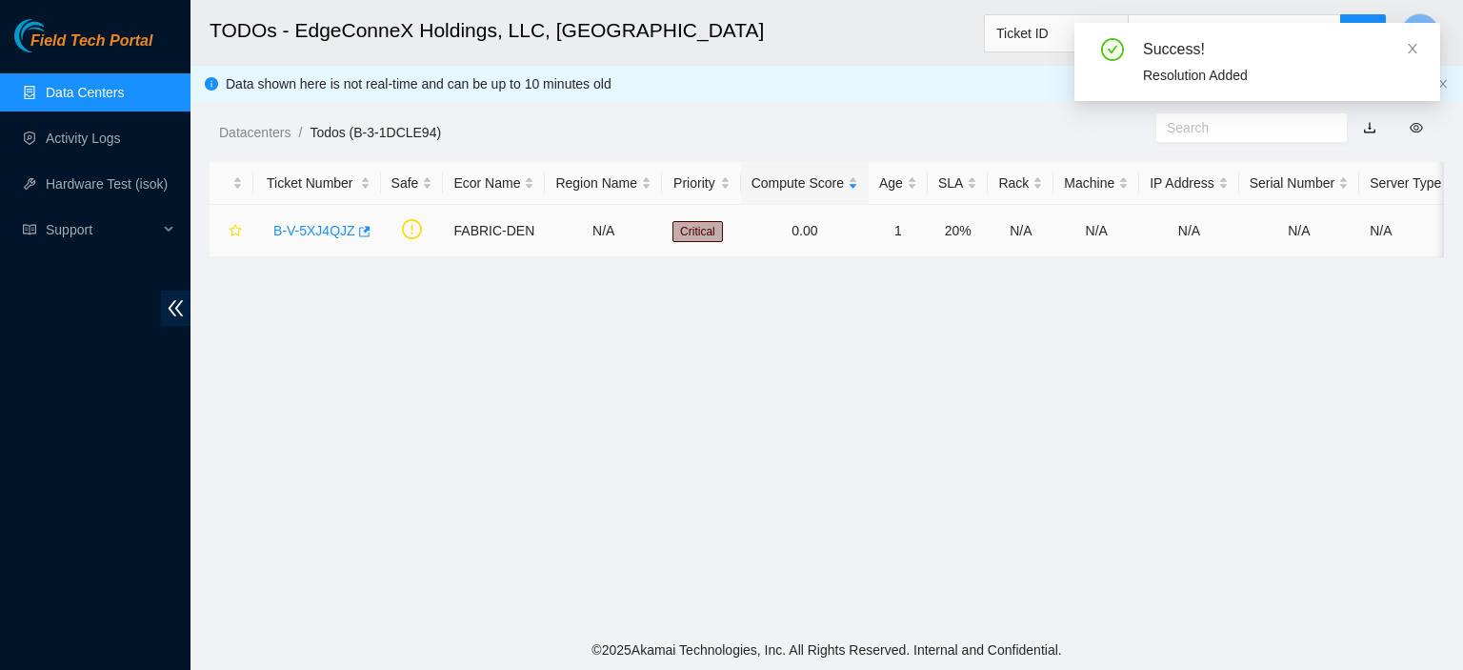
click at [318, 230] on link "B-V-5XJ4QJZ" at bounding box center [314, 230] width 82 height 15
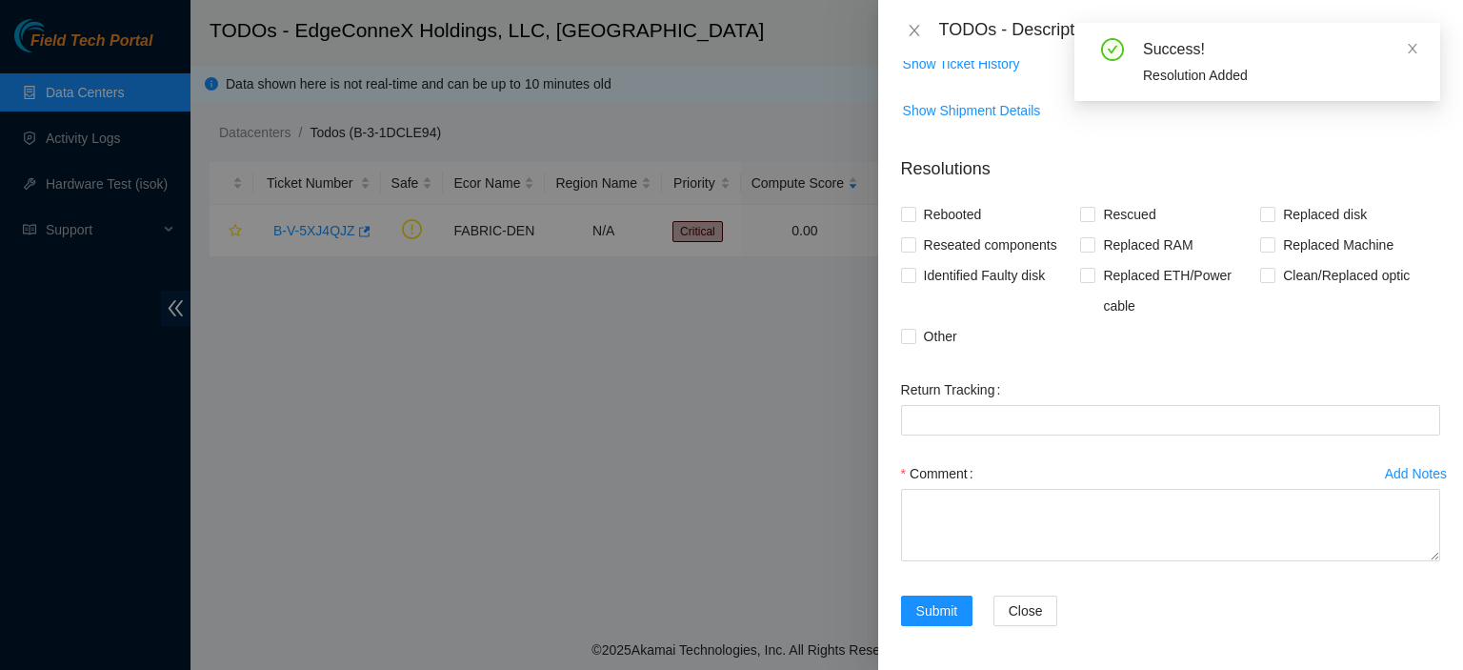
scroll to position [0, 0]
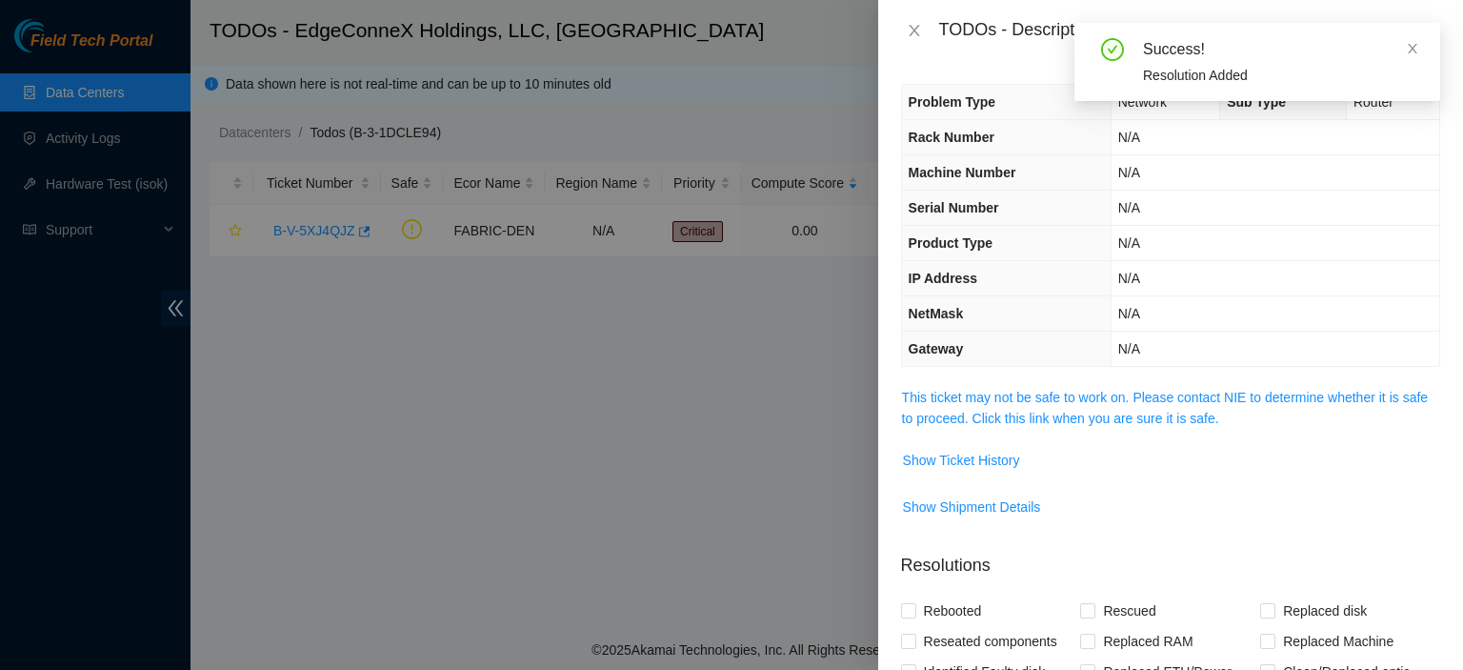
click at [1155, 426] on span "This ticket may not be safe to work on. Please contact NIE to determine whether…" at bounding box center [1170, 408] width 537 height 42
click at [1152, 420] on link "This ticket may not be safe to work on. Please contact NIE to determine whether…" at bounding box center [1165, 408] width 526 height 36
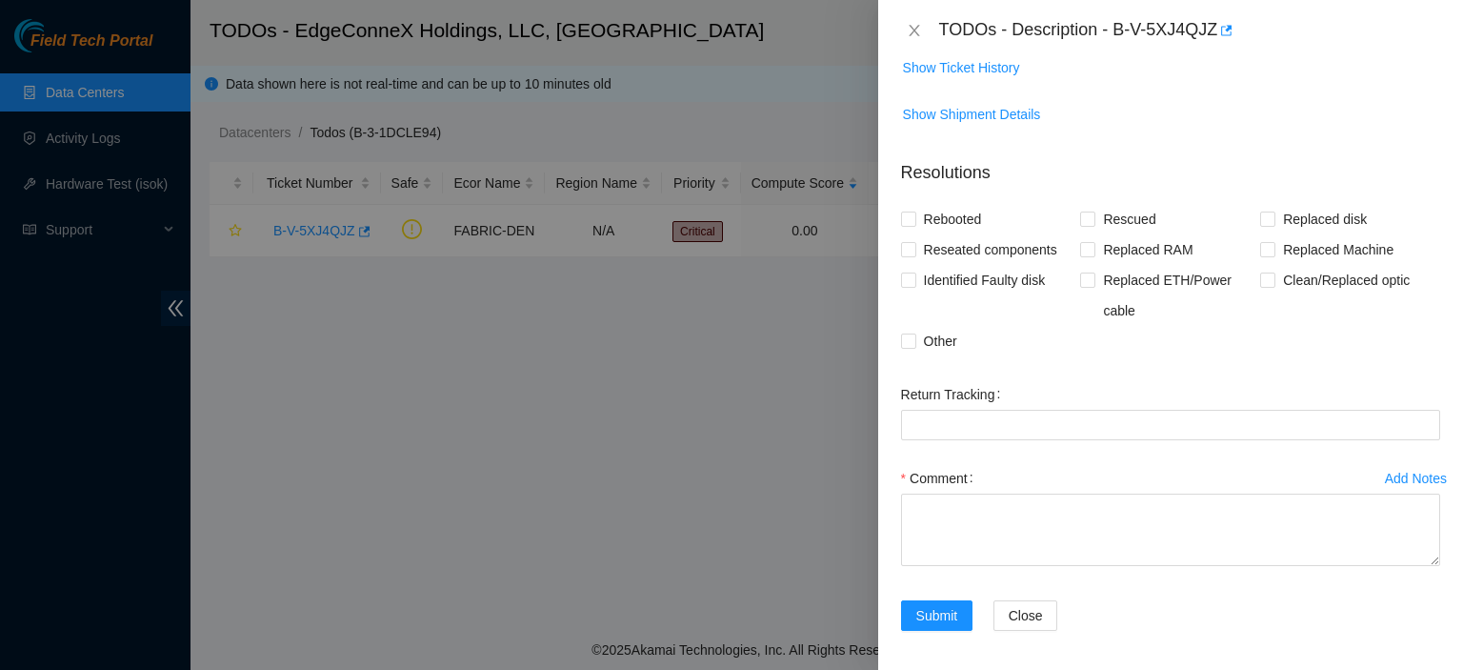
scroll to position [788, 0]
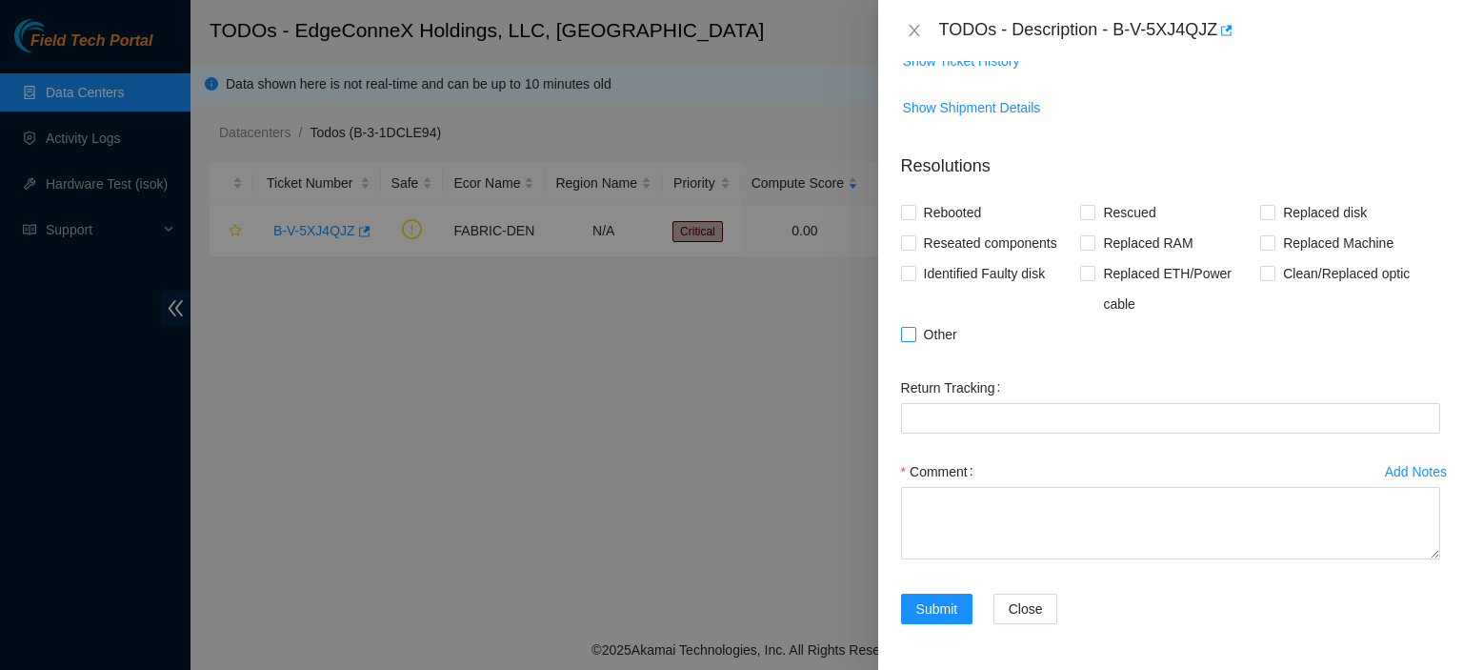
click at [910, 340] on input "Other" at bounding box center [907, 333] width 13 height 13
checkbox input "true"
click at [1276, 288] on span "Clean/Replaced optic" at bounding box center [1347, 273] width 142 height 30
click at [1266, 279] on input "Clean/Replaced optic" at bounding box center [1266, 272] width 13 height 13
checkbox input "true"
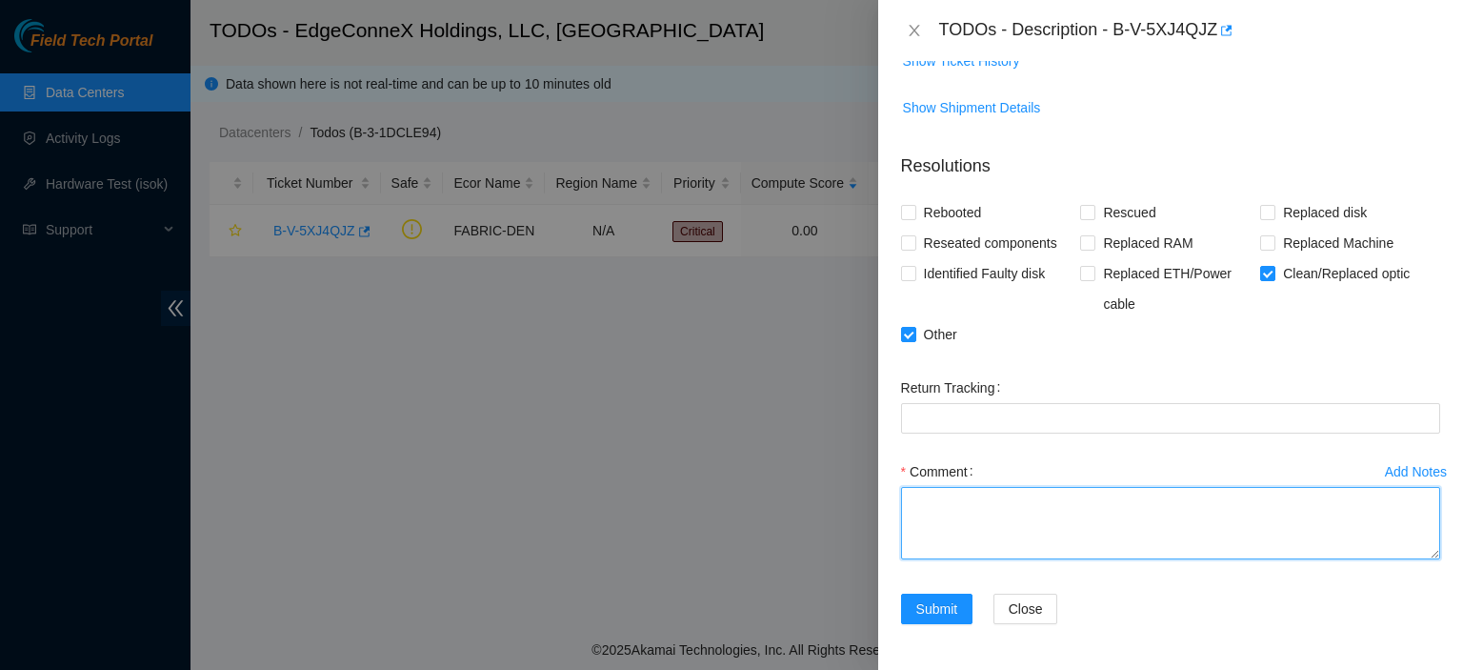
click at [1004, 522] on textarea "Comment" at bounding box center [1170, 523] width 539 height 72
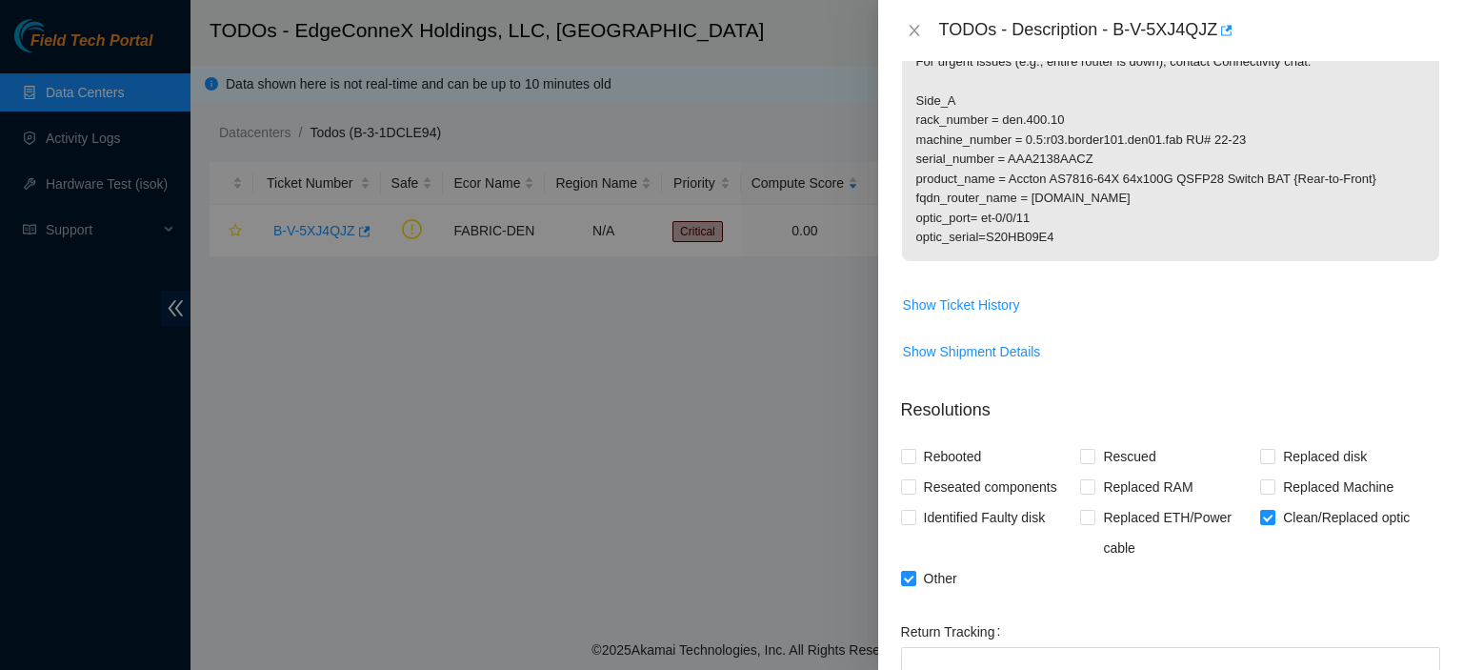
scroll to position [804, 0]
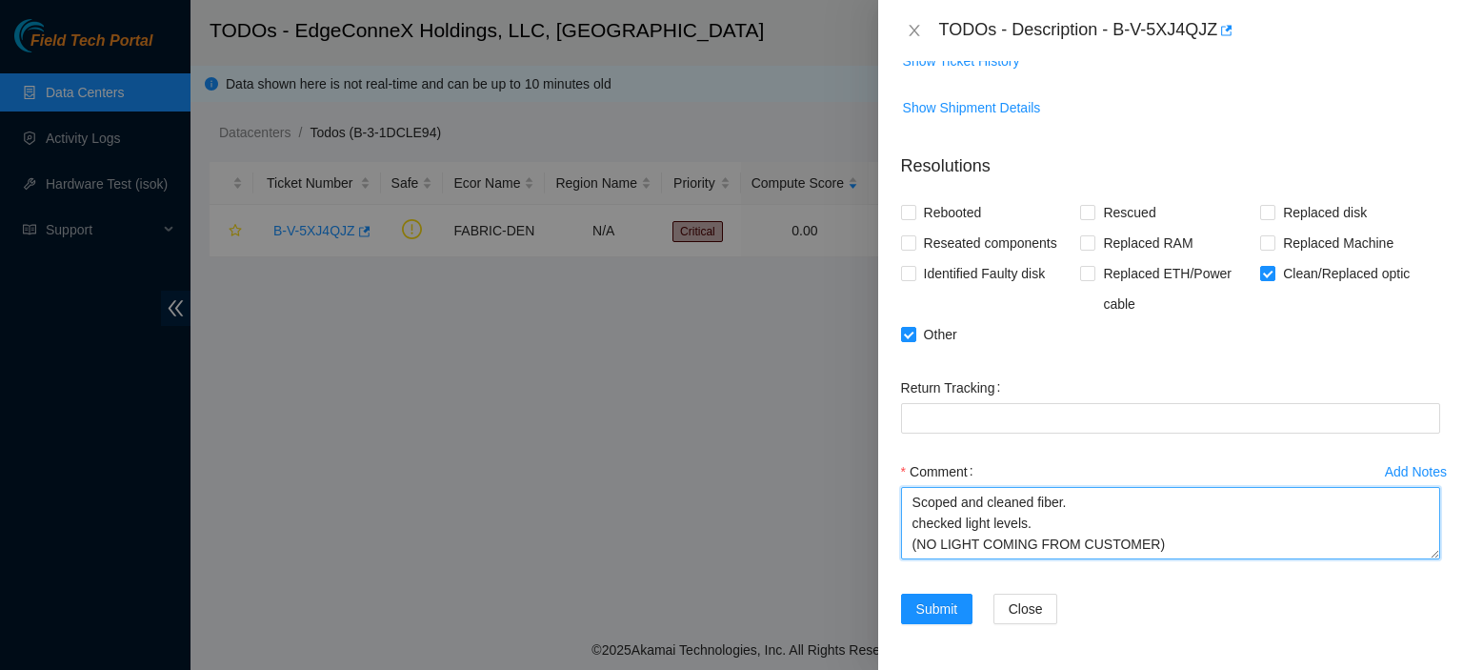
click at [1142, 550] on textarea "Scoped and cleaned fiber. checked light levels. (NO LIGHT COMING FROM CUSTOMER)" at bounding box center [1170, 523] width 539 height 72
click at [1141, 550] on textarea "Scoped and cleaned fiber. checked light levels. (NO LIGHT COMING FROM ISP FIBER)" at bounding box center [1170, 523] width 539 height 72
click at [1189, 534] on textarea "Scoped and cleaned fiber. checked light levels. (NO LIGHT COMING FROM ISP FIBER)" at bounding box center [1170, 523] width 539 height 72
type textarea "Scoped and cleaned fiber. checked light levels. (NO LIGHT COMING FROM ISP FIBER…"
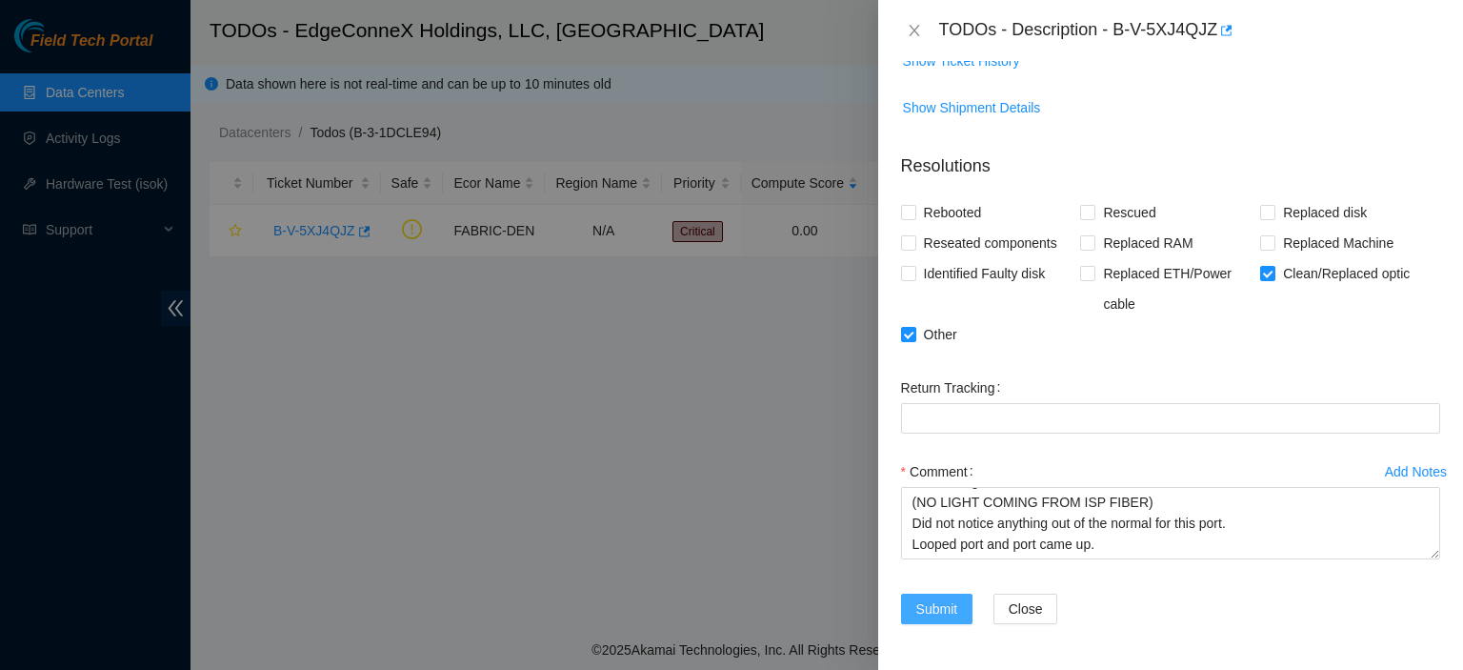
click at [943, 602] on span "Submit" at bounding box center [937, 608] width 42 height 21
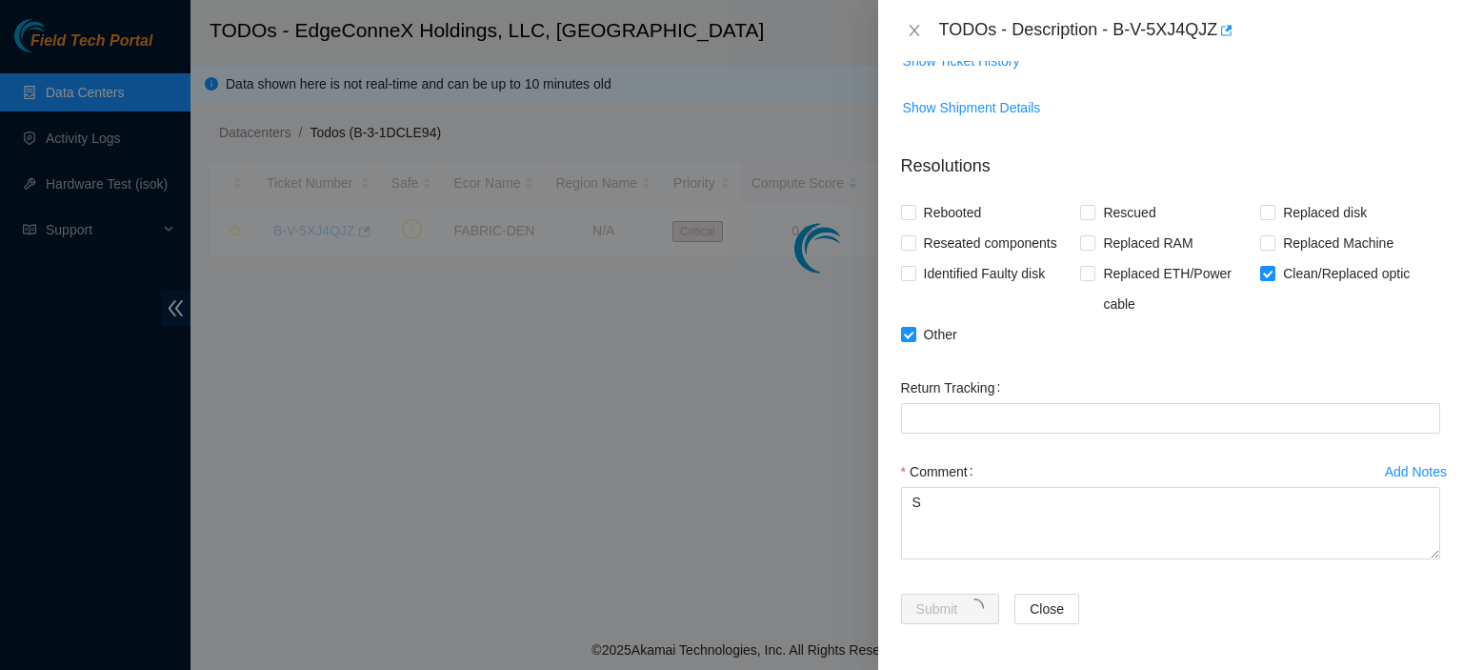
scroll to position [361, 0]
